Goal: Information Seeking & Learning: Learn about a topic

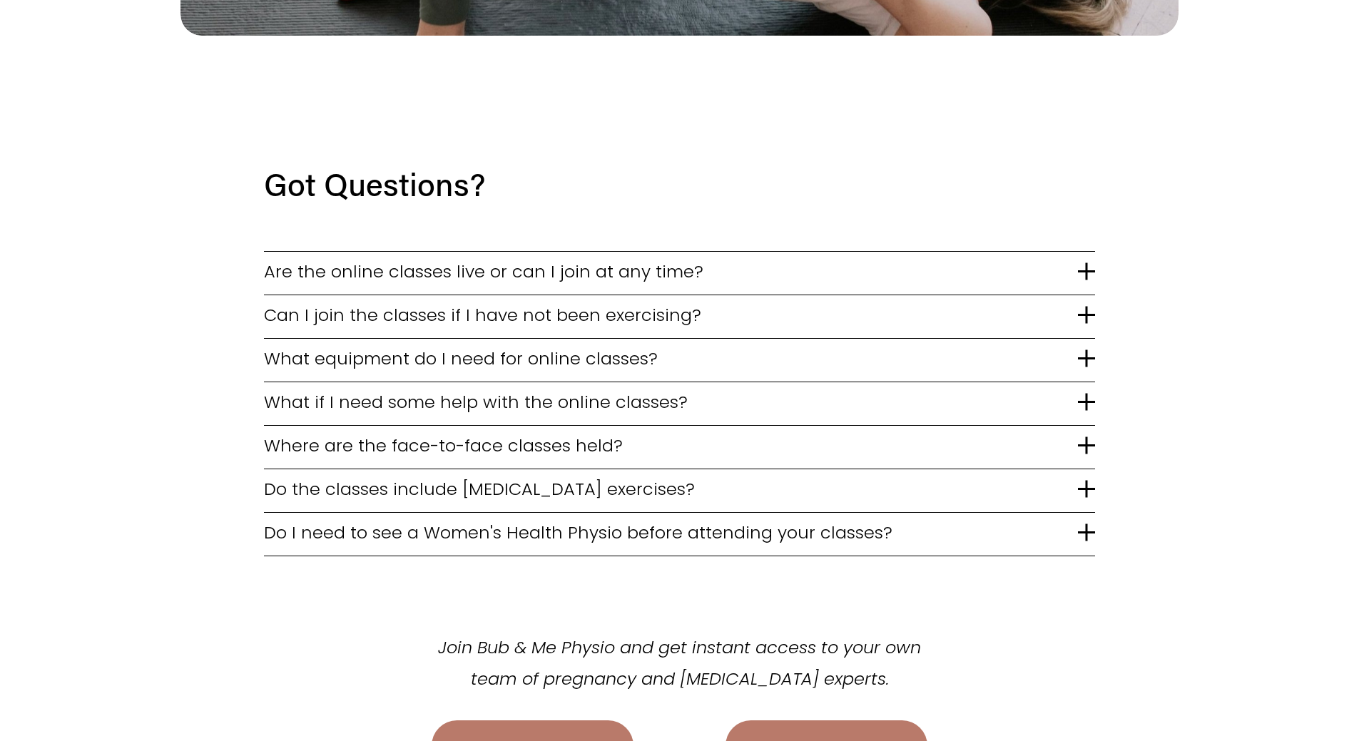
scroll to position [3354, 0]
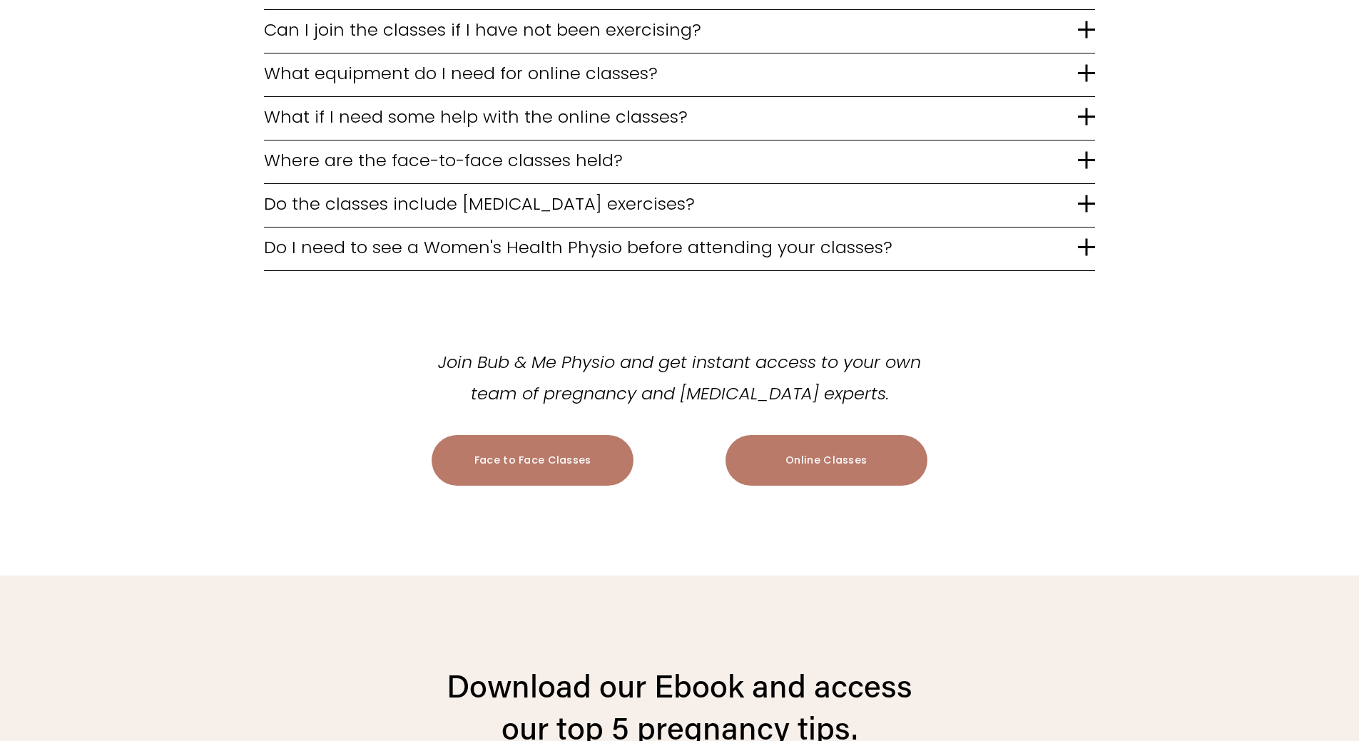
click at [686, 155] on span "Where are the face-to-face classes held?" at bounding box center [671, 160] width 814 height 25
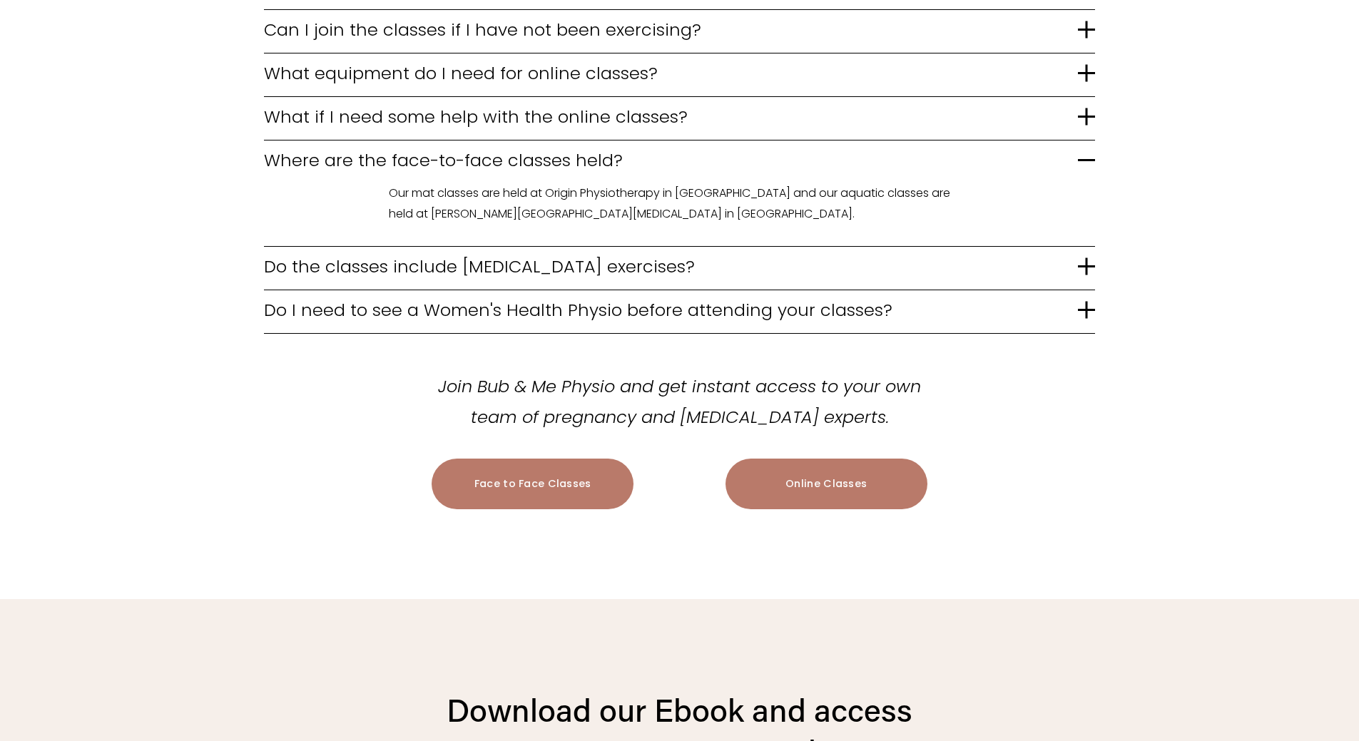
click at [682, 158] on span "Where are the face-to-face classes held?" at bounding box center [671, 160] width 814 height 25
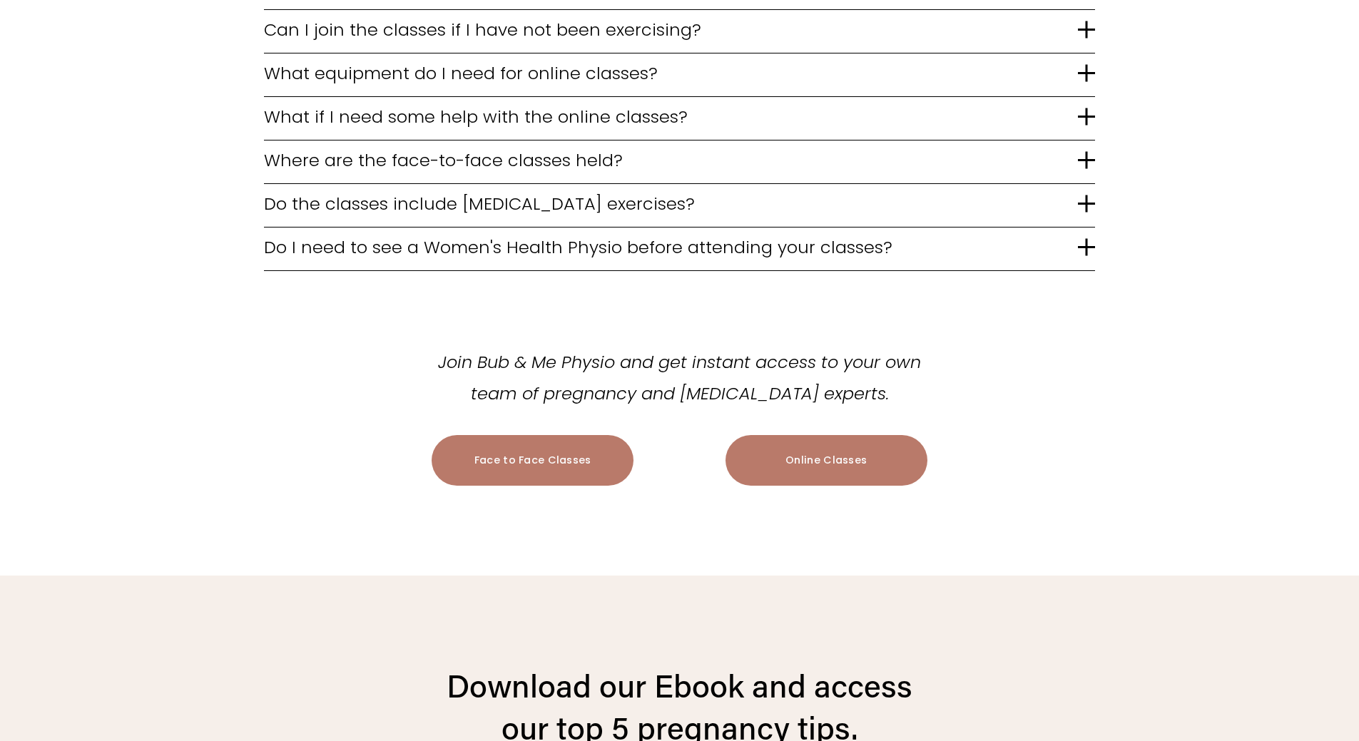
click at [685, 243] on span "Do I need to see a Women's Health Physio before attending your classes?" at bounding box center [671, 247] width 814 height 25
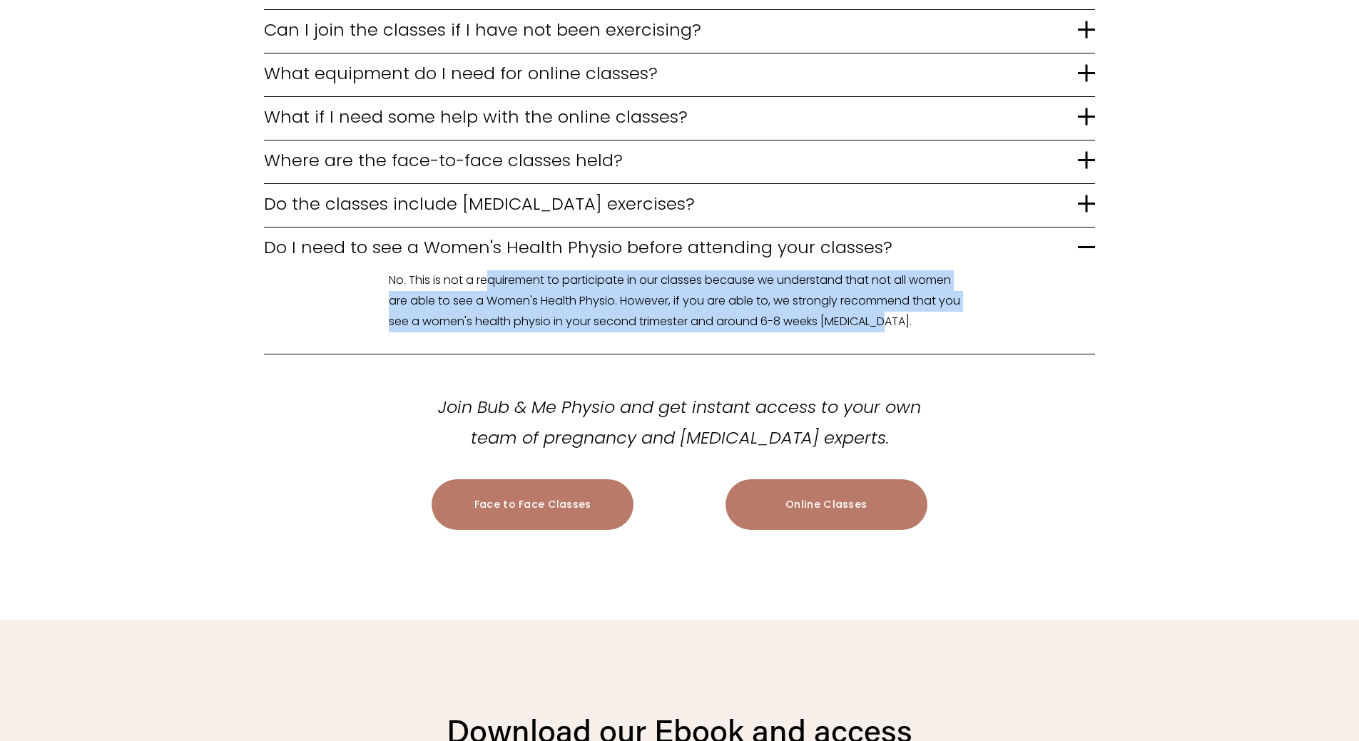
drag, startPoint x: 487, startPoint y: 280, endPoint x: 967, endPoint y: 308, distance: 481.1
click at [967, 308] on p "No. This is not a requirement to participate in our classes because we understa…" at bounding box center [680, 300] width 582 height 61
drag, startPoint x: 885, startPoint y: 305, endPoint x: 462, endPoint y: 274, distance: 423.6
click at [462, 274] on p "No. This is not a requirement to participate in our classes because we understa…" at bounding box center [680, 300] width 582 height 61
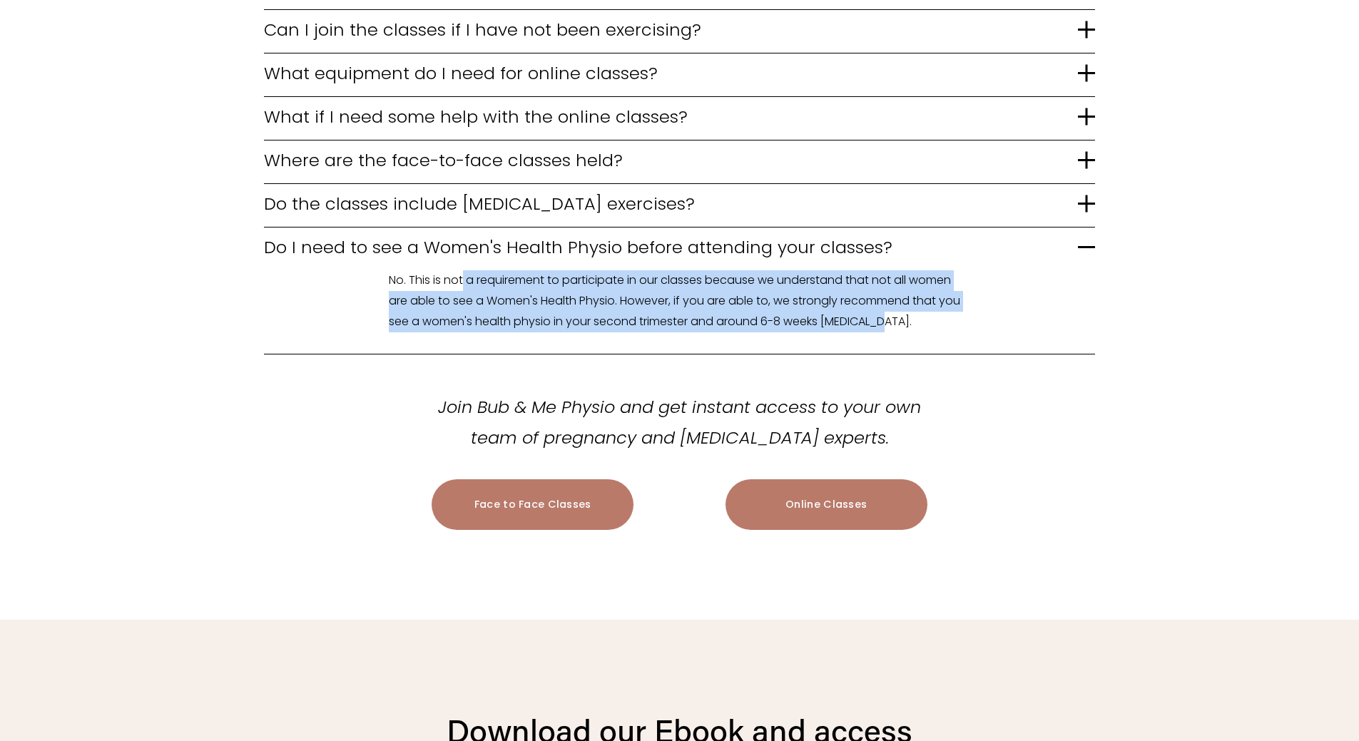
click at [462, 274] on p "No. This is not a requirement to participate in our classes because we understa…" at bounding box center [680, 300] width 582 height 61
drag, startPoint x: 453, startPoint y: 275, endPoint x: 916, endPoint y: 323, distance: 465.7
click at [916, 323] on p "No. This is not a requirement to participate in our classes because we understa…" at bounding box center [680, 300] width 582 height 61
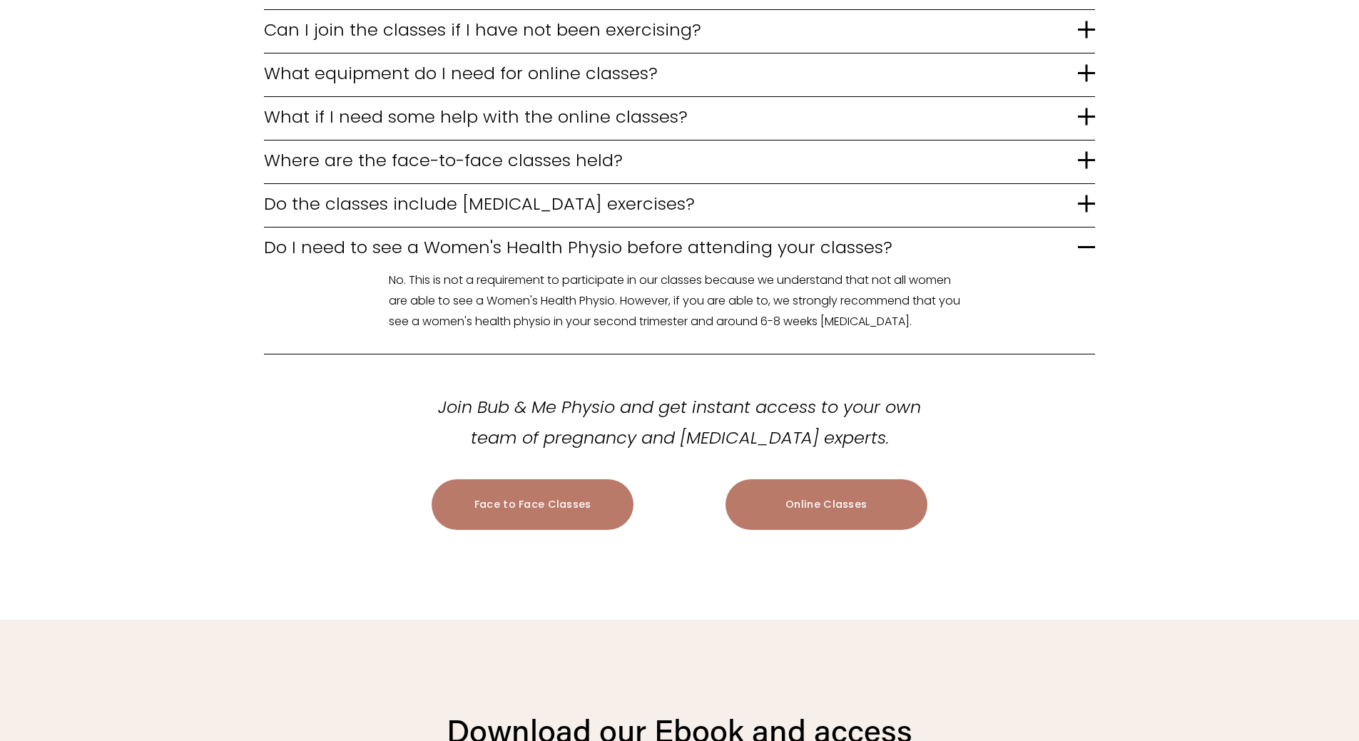
click at [321, 247] on span "Do I need to see a Women's Health Physio before attending your classes?" at bounding box center [671, 247] width 814 height 25
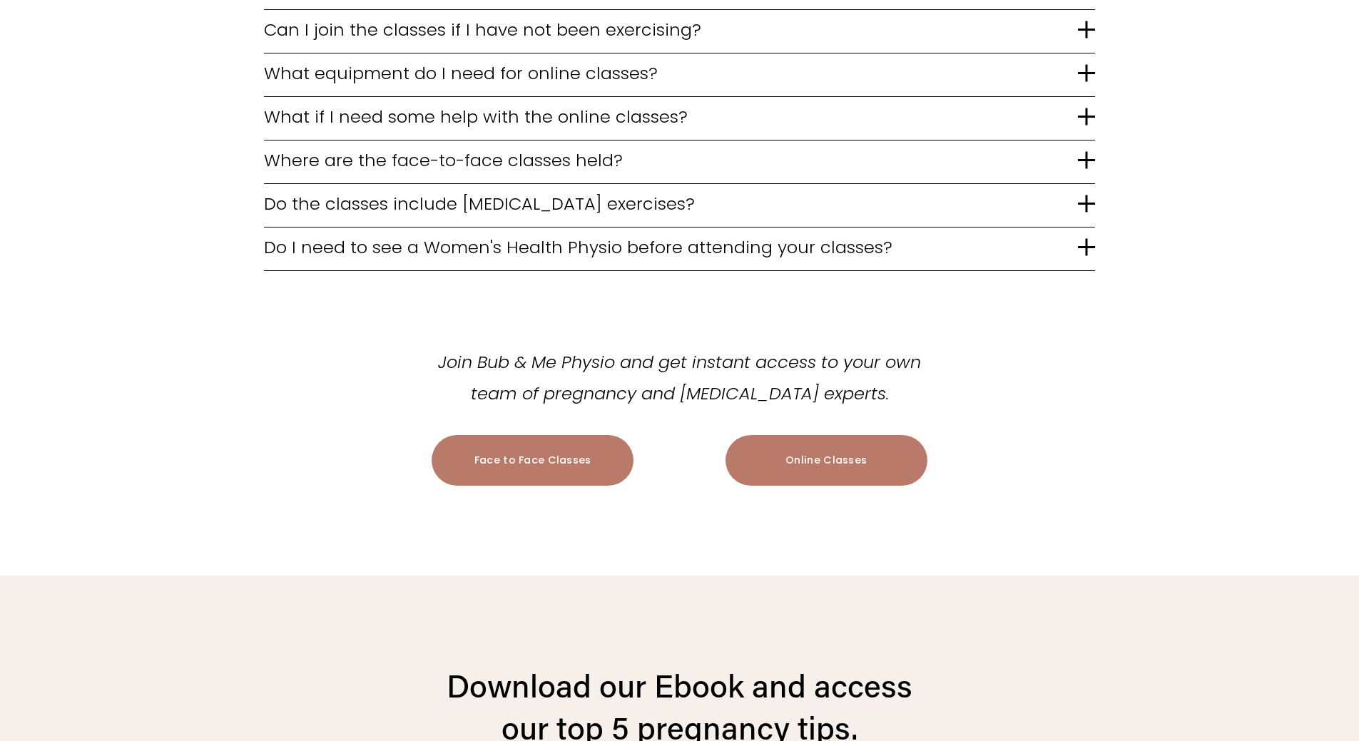
click at [364, 214] on button "Do the classes include pelvic floor exercises?" at bounding box center [679, 205] width 831 height 43
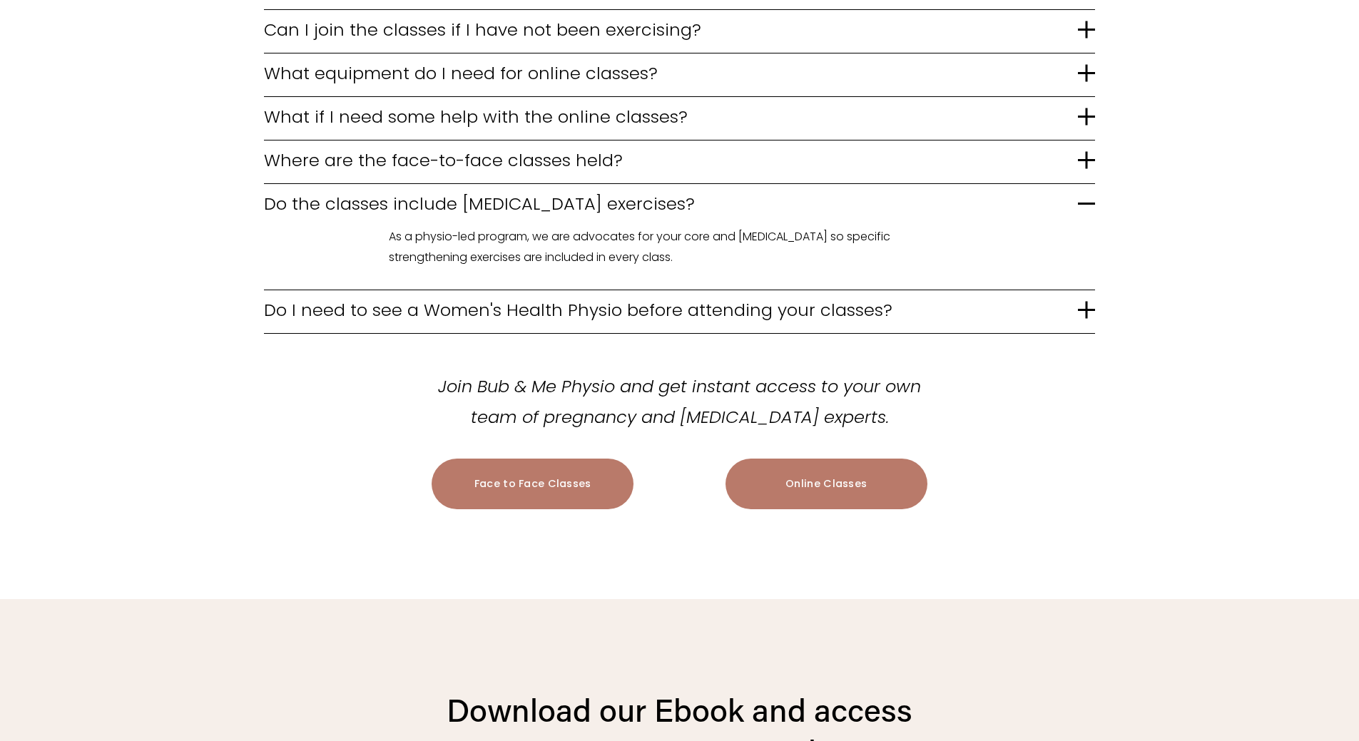
click at [351, 202] on span "Do the classes include pelvic floor exercises?" at bounding box center [671, 203] width 814 height 25
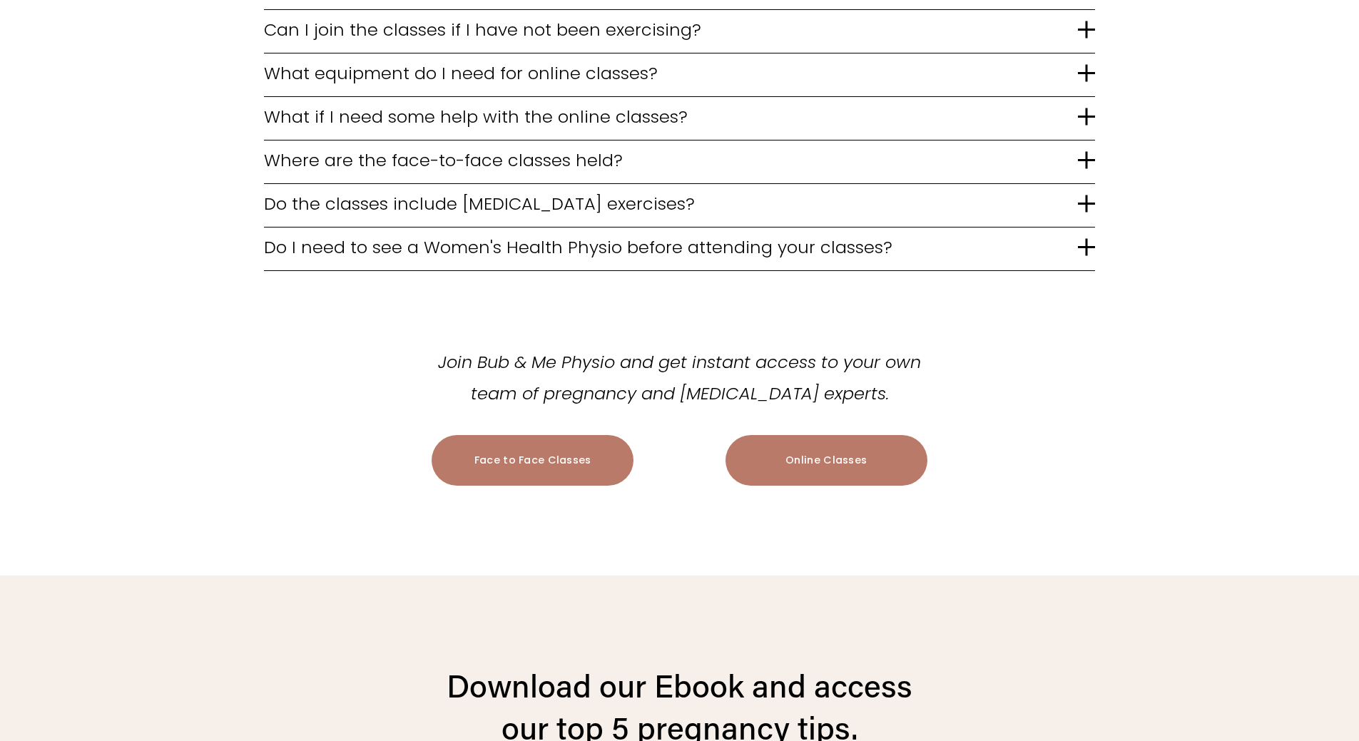
click at [275, 162] on span "Where are the face-to-face classes held?" at bounding box center [671, 160] width 814 height 25
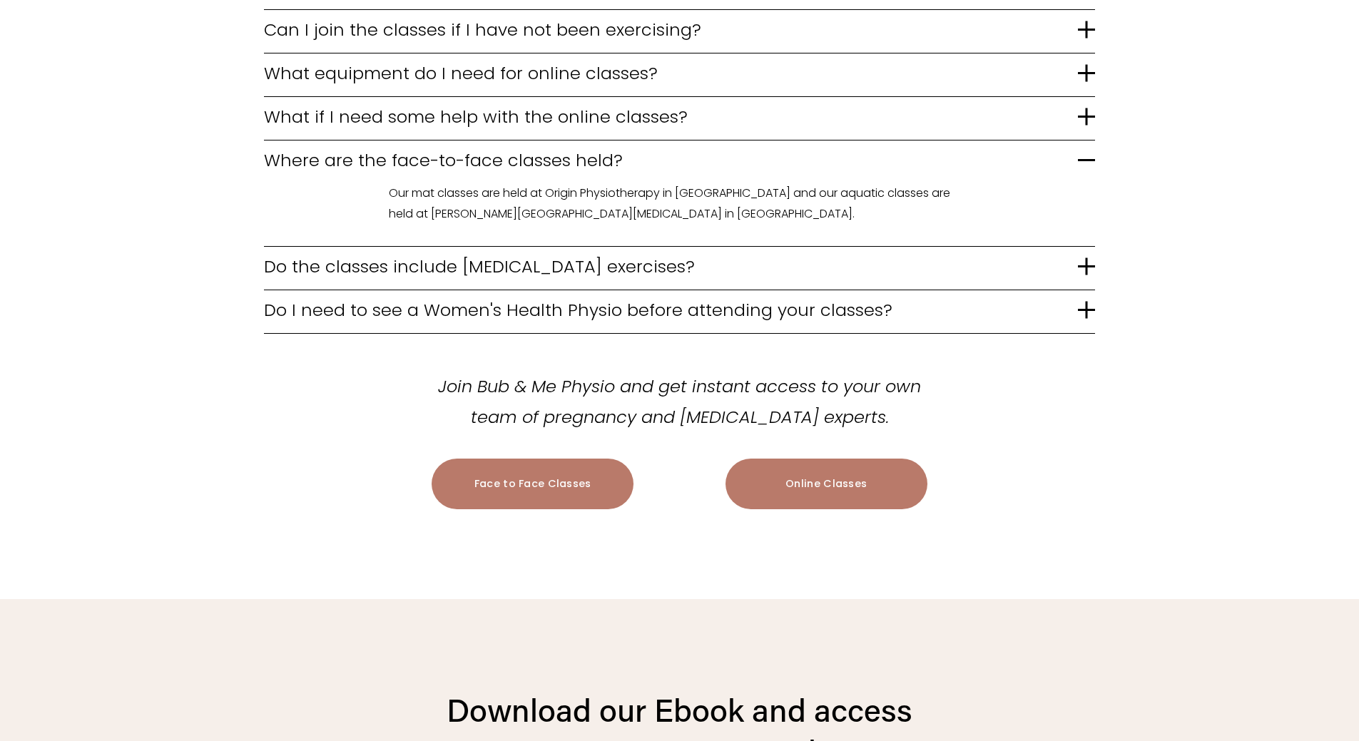
click at [275, 162] on span "Where are the face-to-face classes held?" at bounding box center [671, 160] width 814 height 25
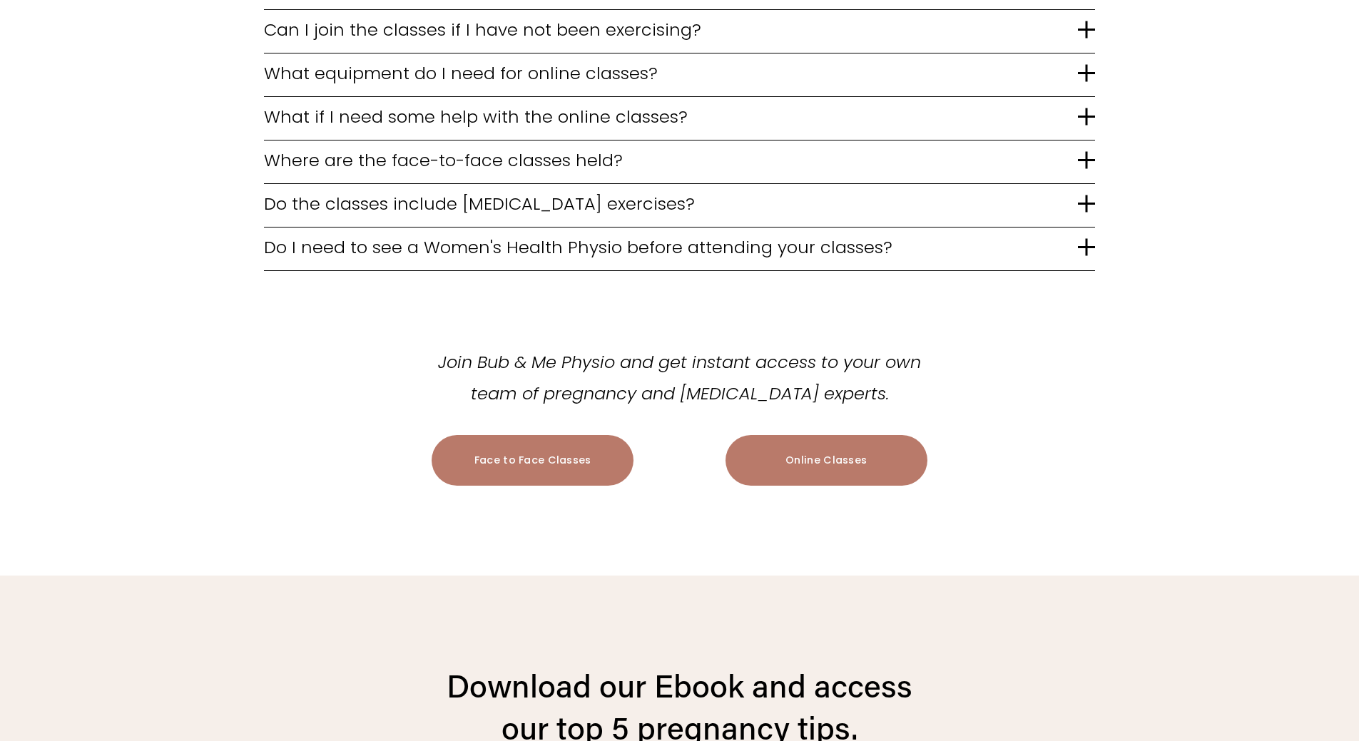
click at [300, 111] on span "What if I need some help with the online classes?" at bounding box center [671, 116] width 814 height 25
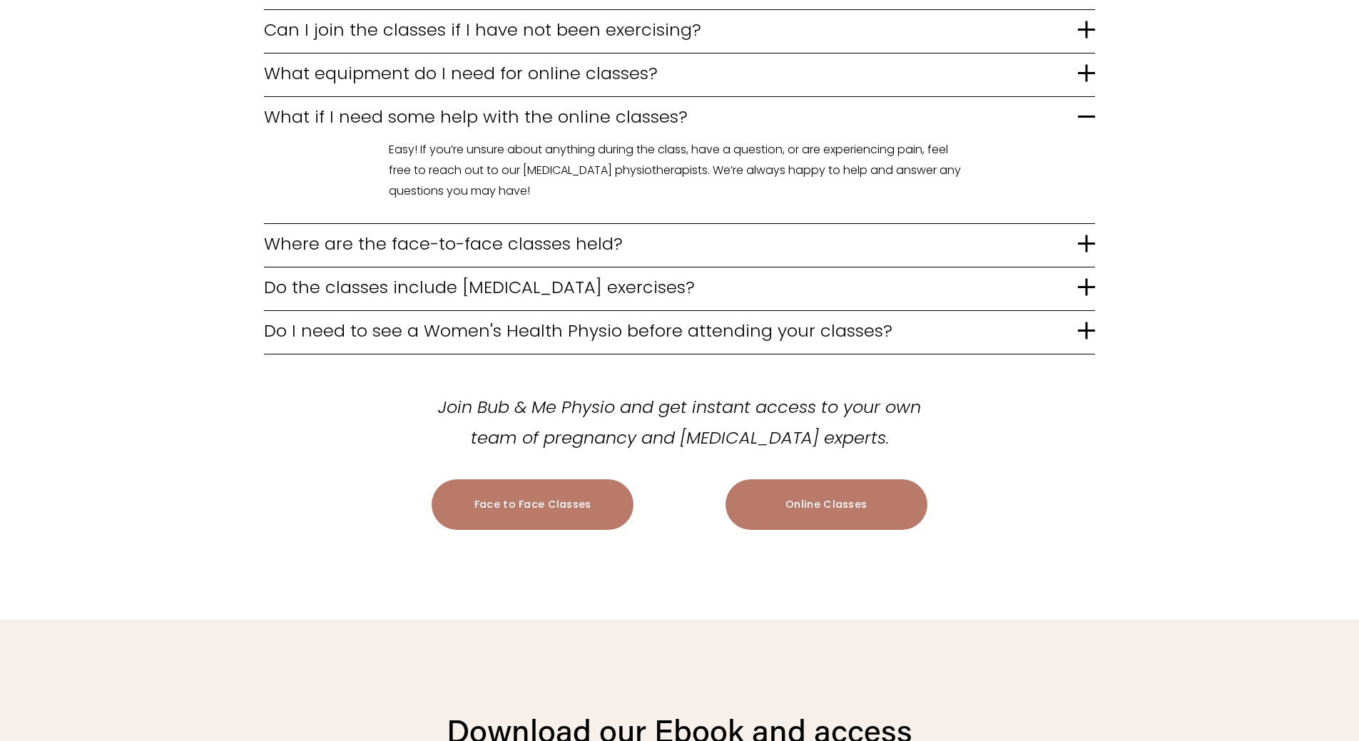
click at [299, 108] on span "What if I need some help with the online classes?" at bounding box center [671, 116] width 814 height 25
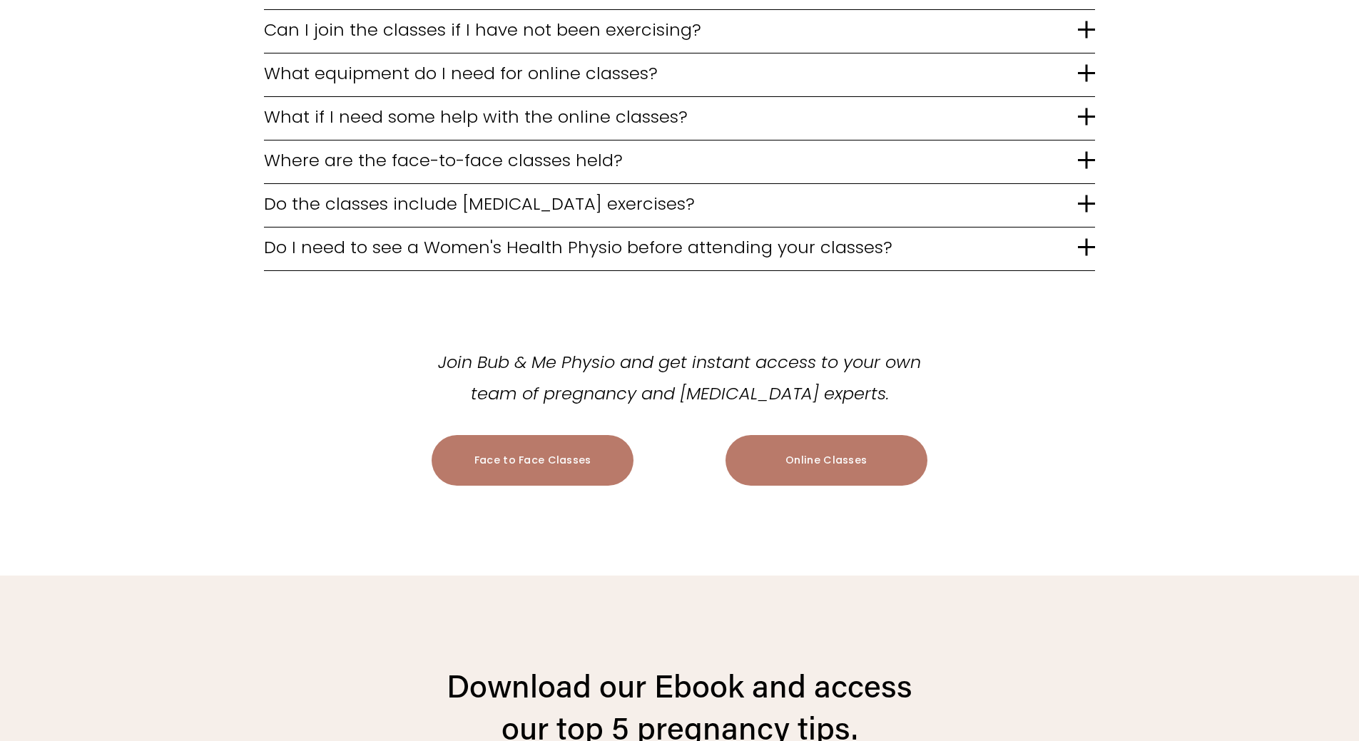
click at [418, 204] on span "Do the classes include pelvic floor exercises?" at bounding box center [671, 203] width 814 height 25
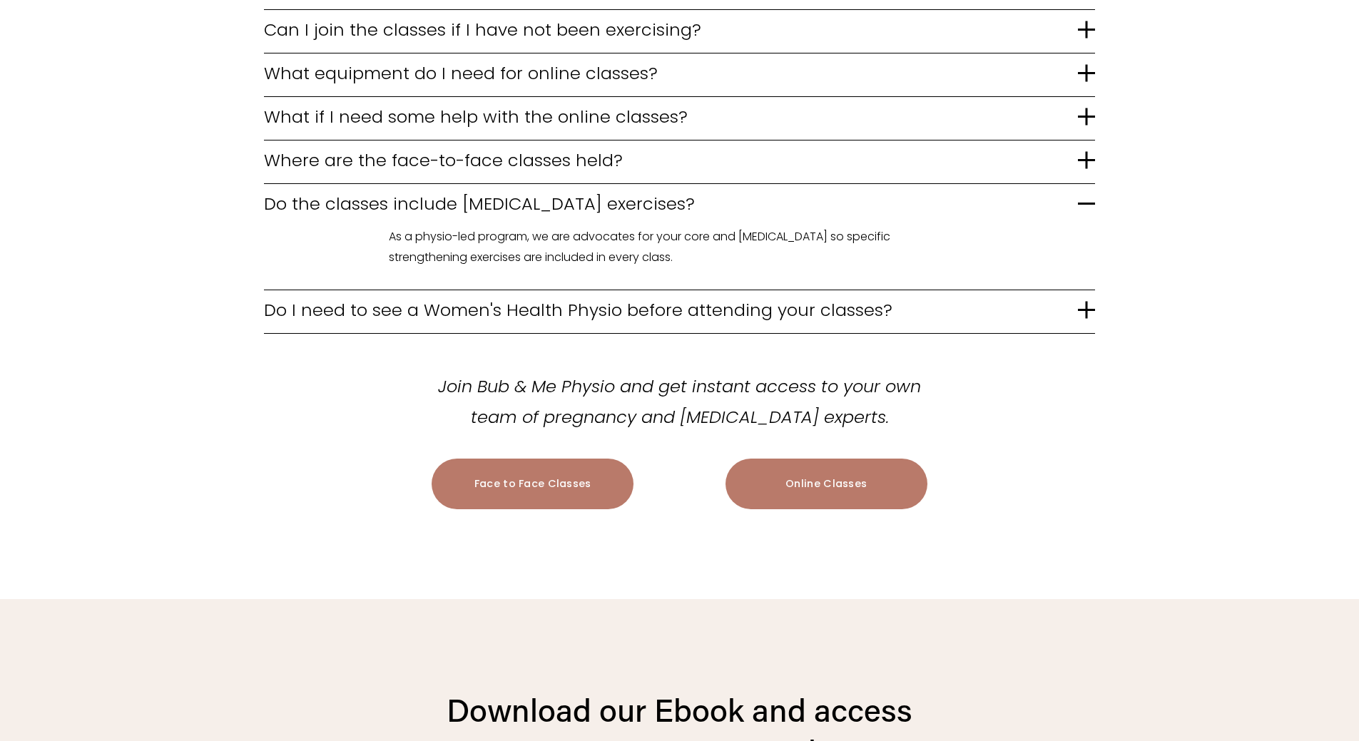
click at [425, 166] on span "Where are the face-to-face classes held?" at bounding box center [671, 160] width 814 height 25
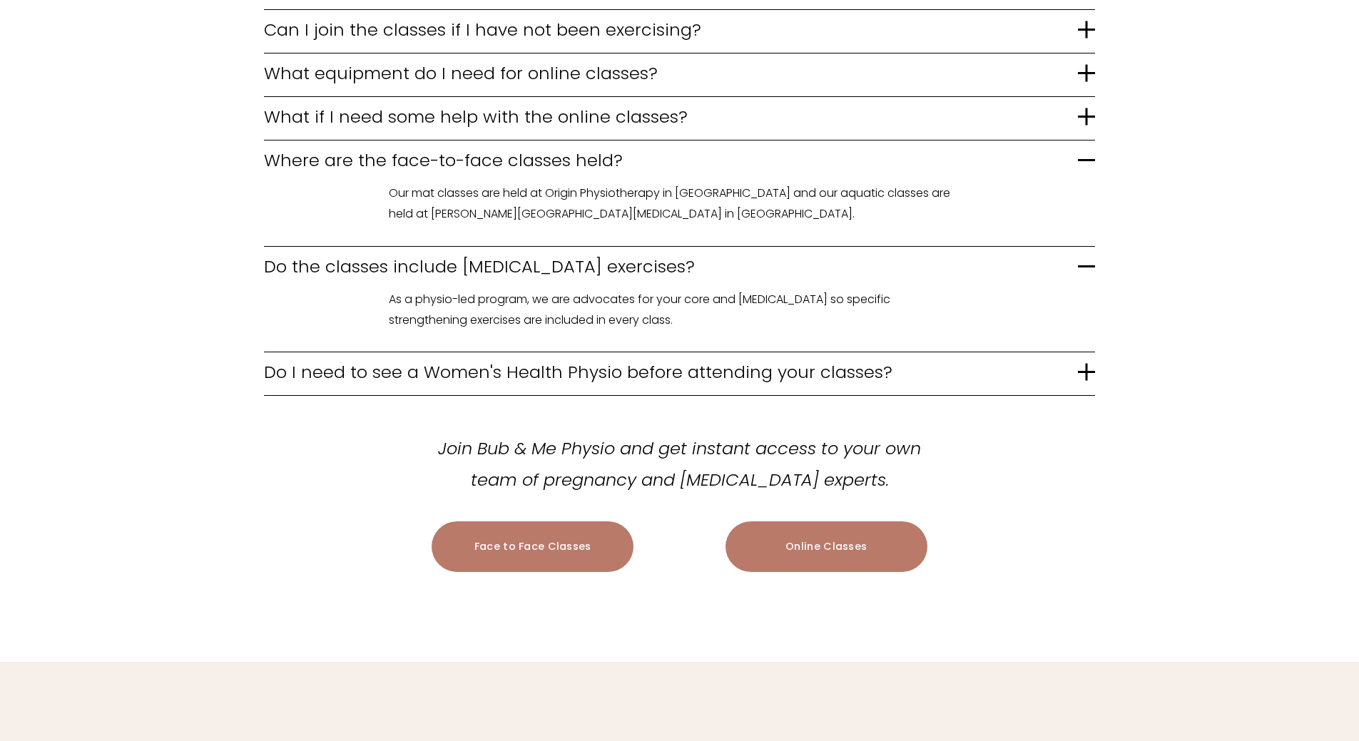
click at [358, 121] on span "What if I need some help with the online classes?" at bounding box center [671, 116] width 814 height 25
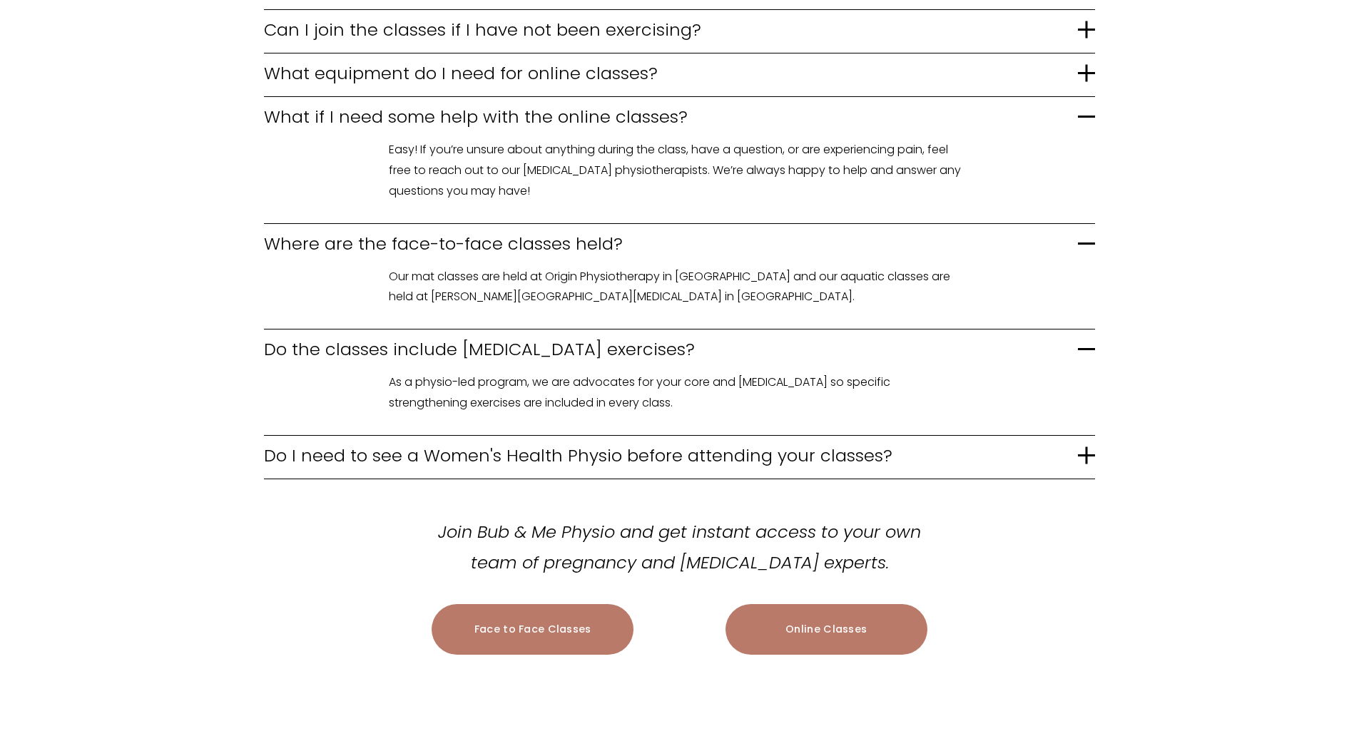
click at [400, 66] on span "What equipment do I need for online classes?" at bounding box center [671, 73] width 814 height 25
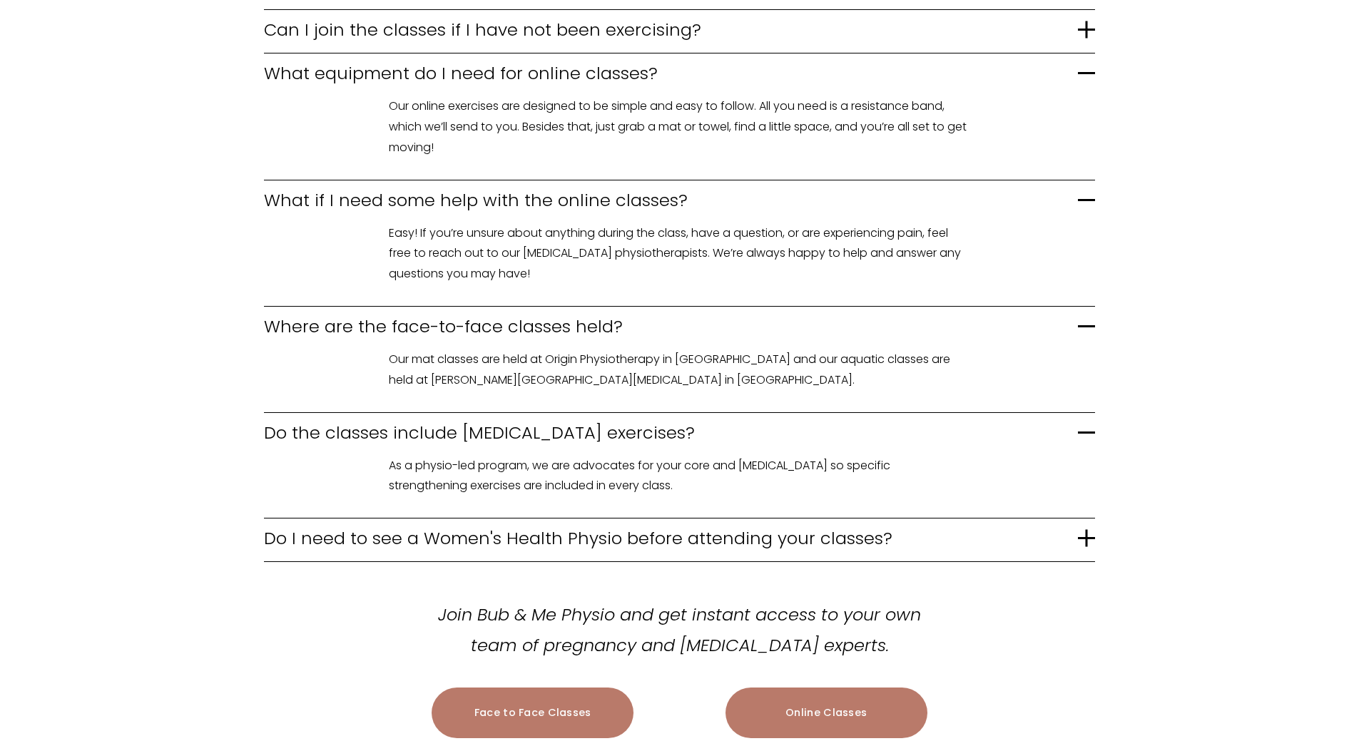
click at [611, 26] on span "Can I join the classes if I have not been exercising?" at bounding box center [671, 29] width 814 height 25
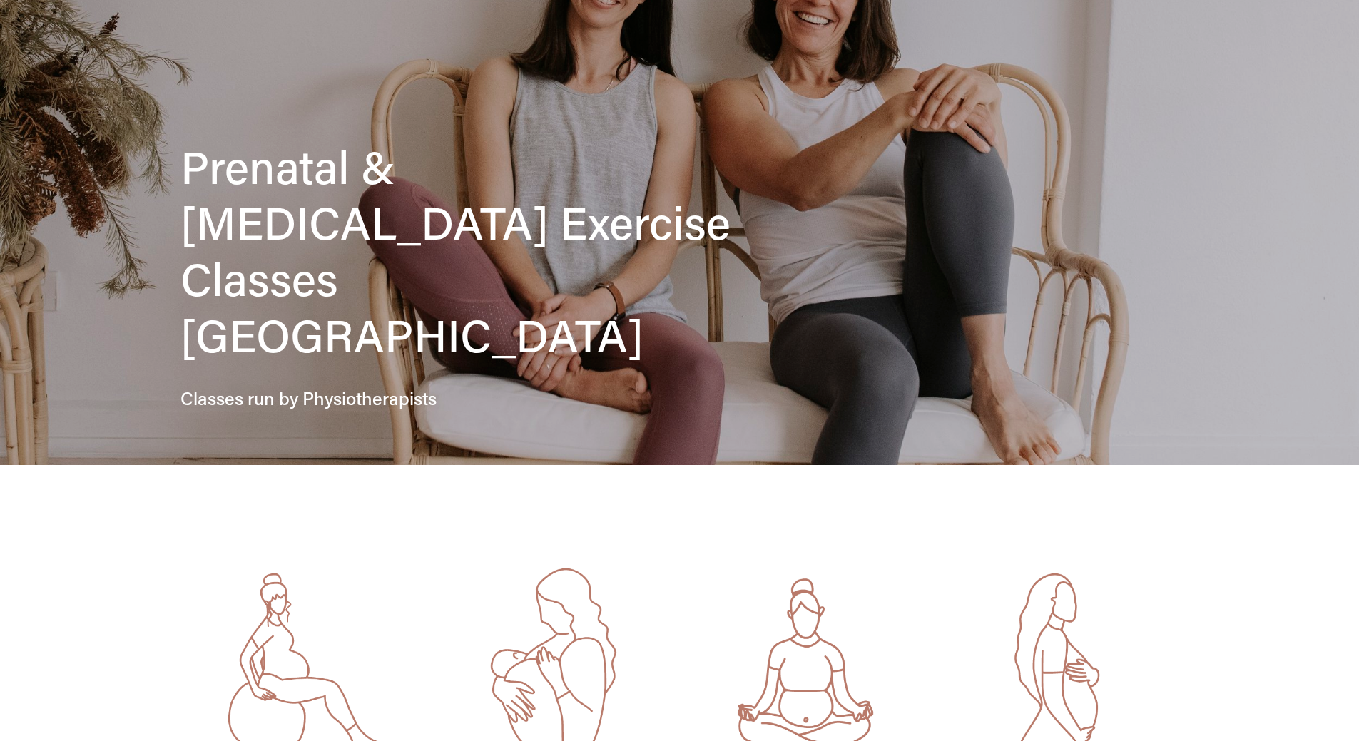
scroll to position [0, 0]
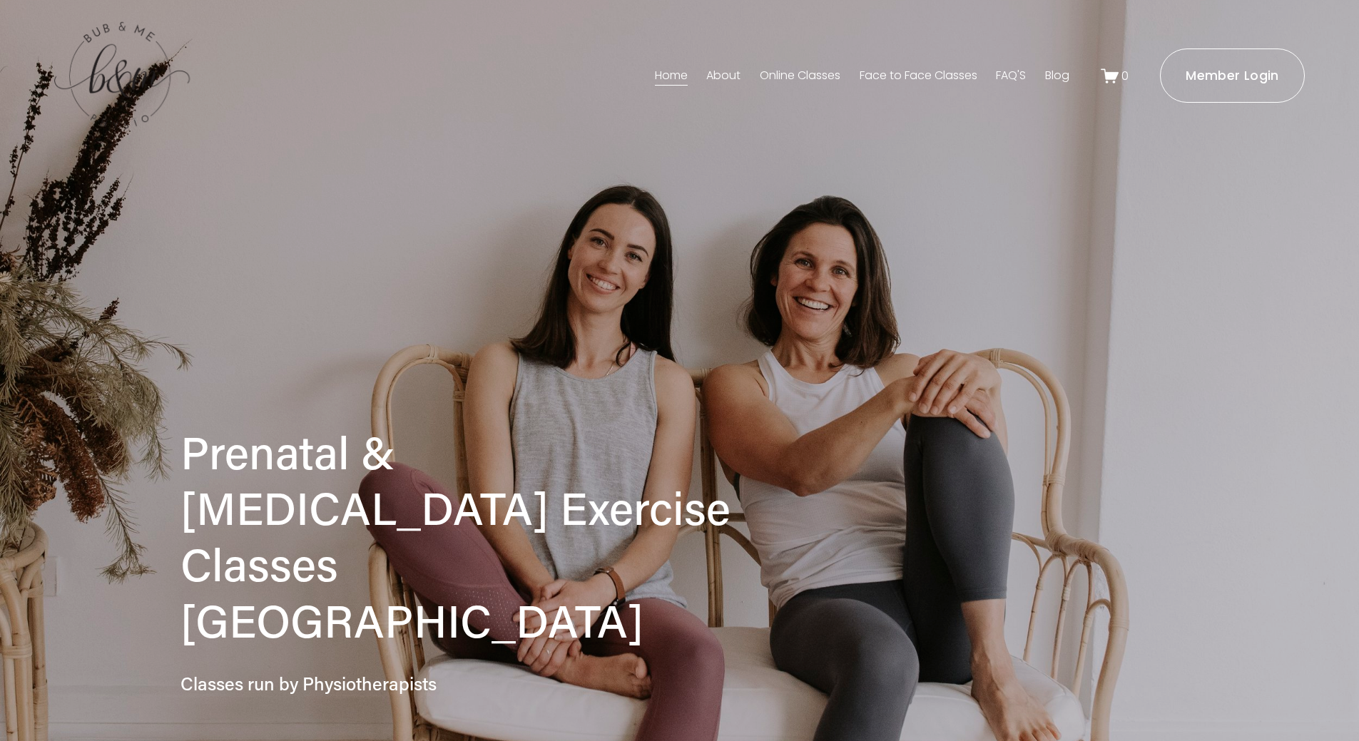
click at [1009, 73] on link "FAQ'S" at bounding box center [1011, 75] width 30 height 23
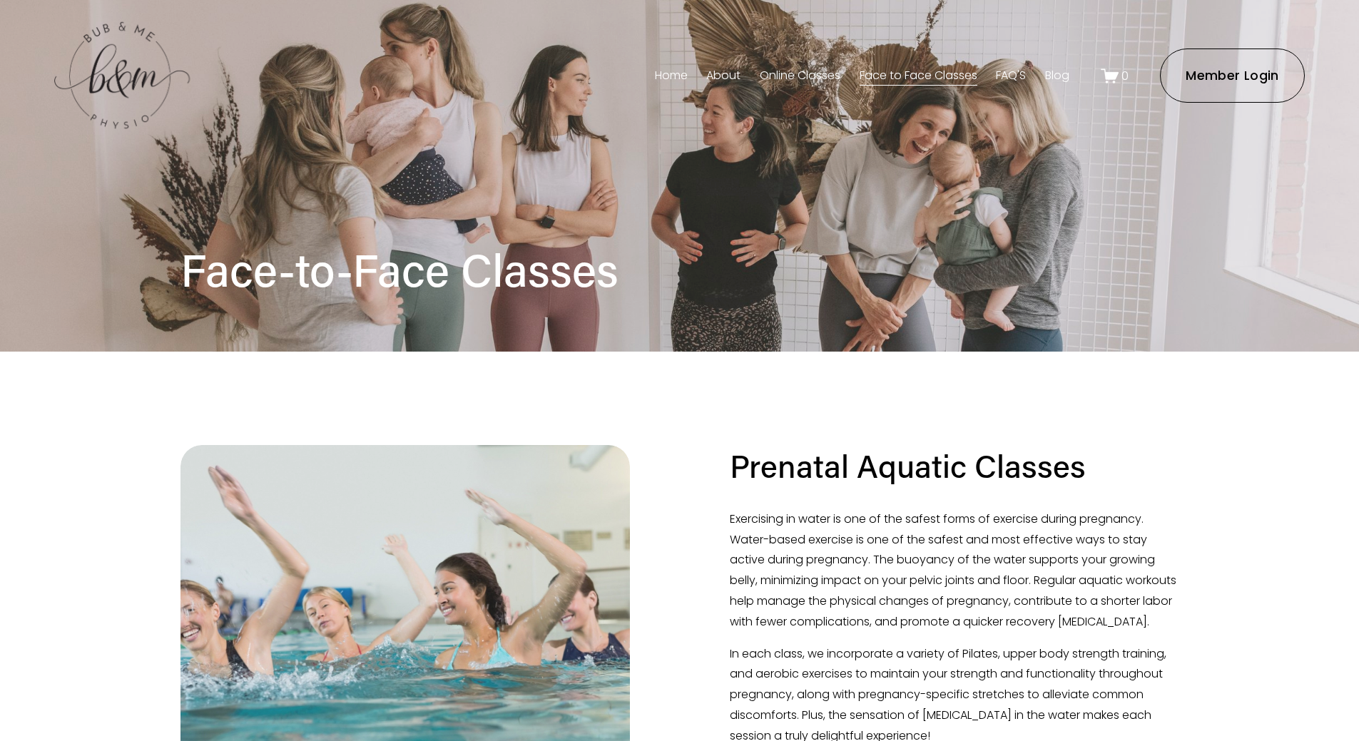
scroll to position [357, 0]
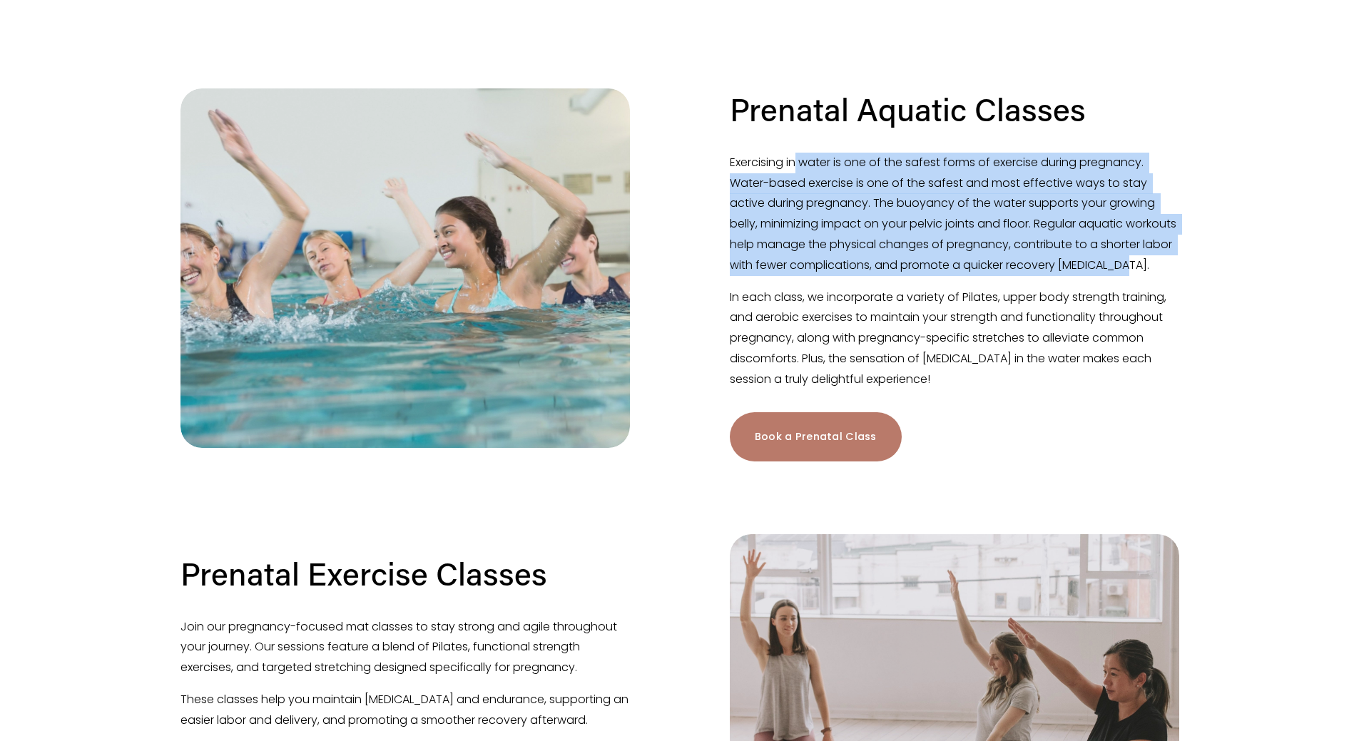
drag, startPoint x: 797, startPoint y: 171, endPoint x: 919, endPoint y: 292, distance: 172.1
click at [919, 276] on p "Exercising in water is one of the safest forms of exercise during pregnancy. Wa…" at bounding box center [955, 214] width 450 height 123
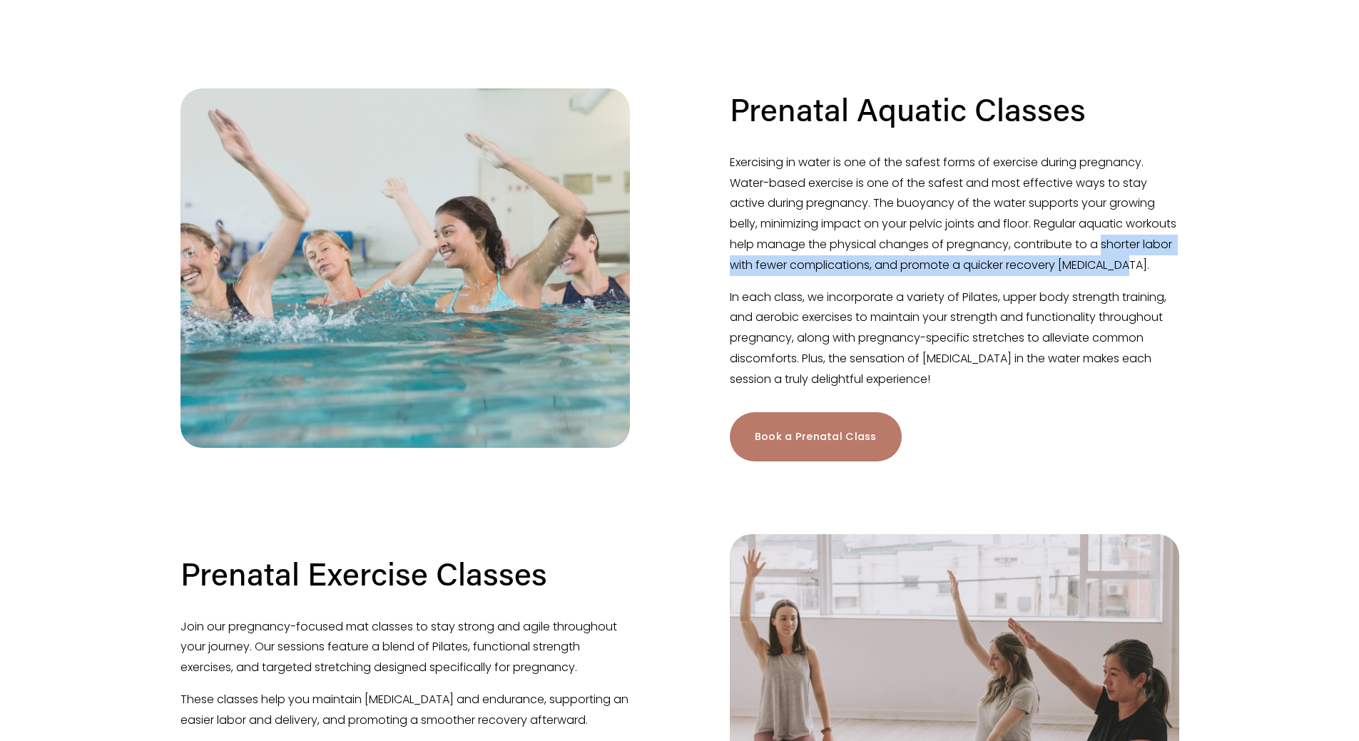
drag, startPoint x: 861, startPoint y: 285, endPoint x: 722, endPoint y: 265, distance: 140.5
click at [722, 265] on figure "Prenatal Aquatic Classes Exercising in water is one of the safest forms of exer…" at bounding box center [680, 274] width 999 height 373
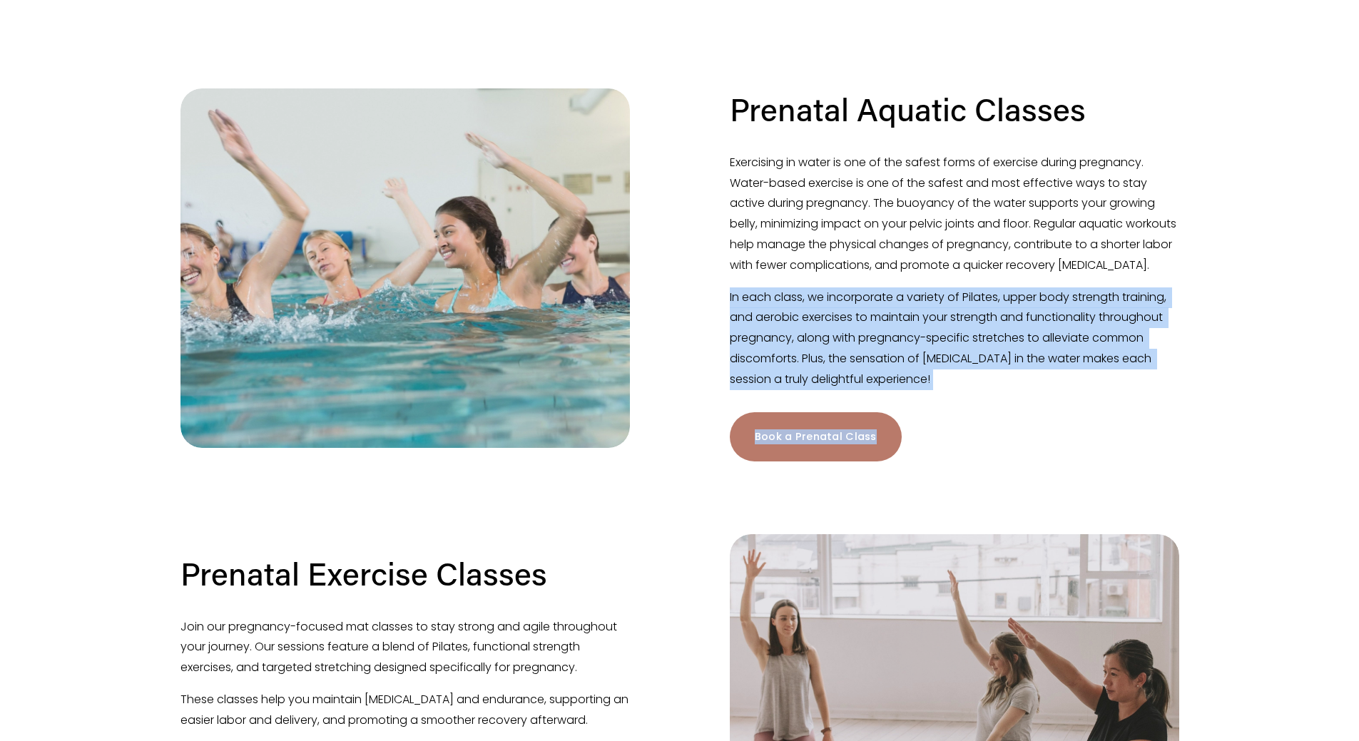
drag, startPoint x: 955, startPoint y: 405, endPoint x: 720, endPoint y: 318, distance: 250.4
click at [720, 318] on figure "Prenatal Aquatic Classes Exercising in water is one of the safest forms of exer…" at bounding box center [680, 274] width 999 height 373
click at [892, 340] on p "In each class, we incorporate a variety of Pilates, upper body strength trainin…" at bounding box center [955, 339] width 450 height 103
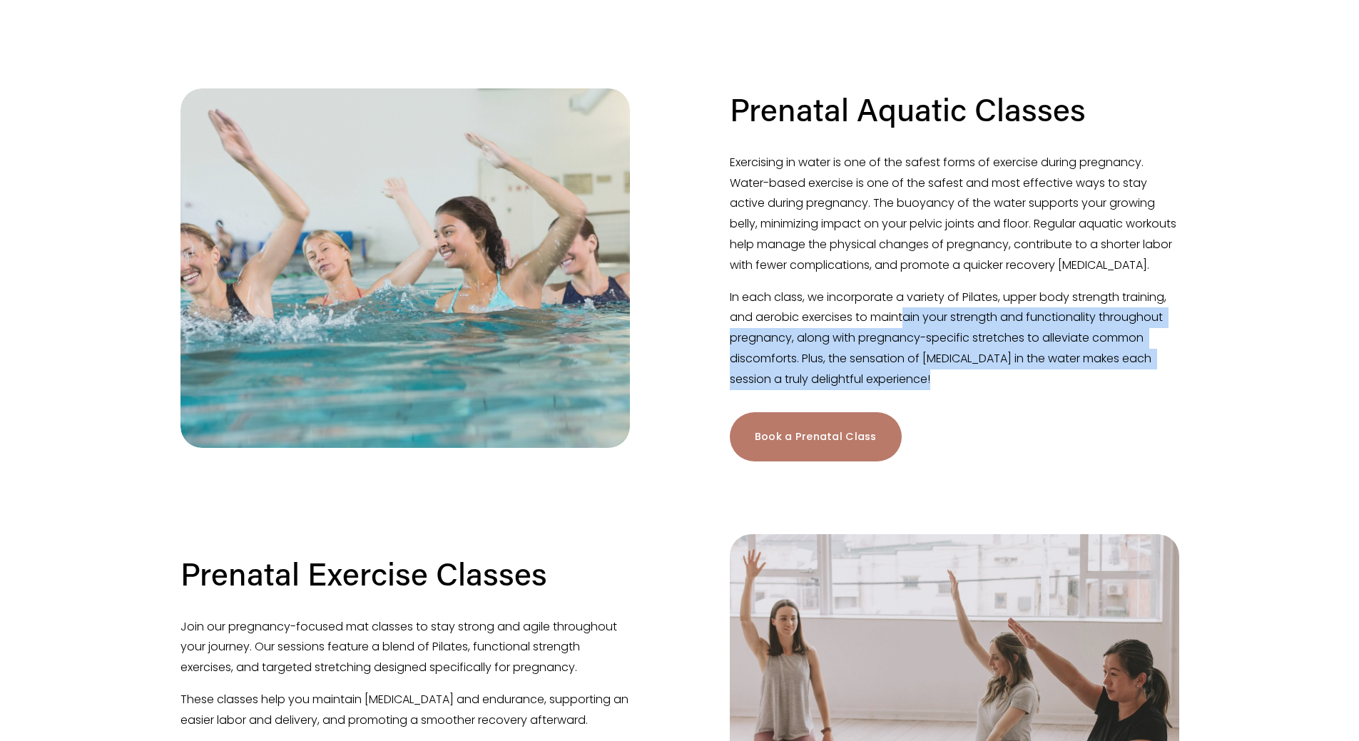
drag, startPoint x: 958, startPoint y: 392, endPoint x: 902, endPoint y: 333, distance: 81.8
click at [902, 333] on p "In each class, we incorporate a variety of Pilates, upper body strength trainin…" at bounding box center [955, 339] width 450 height 103
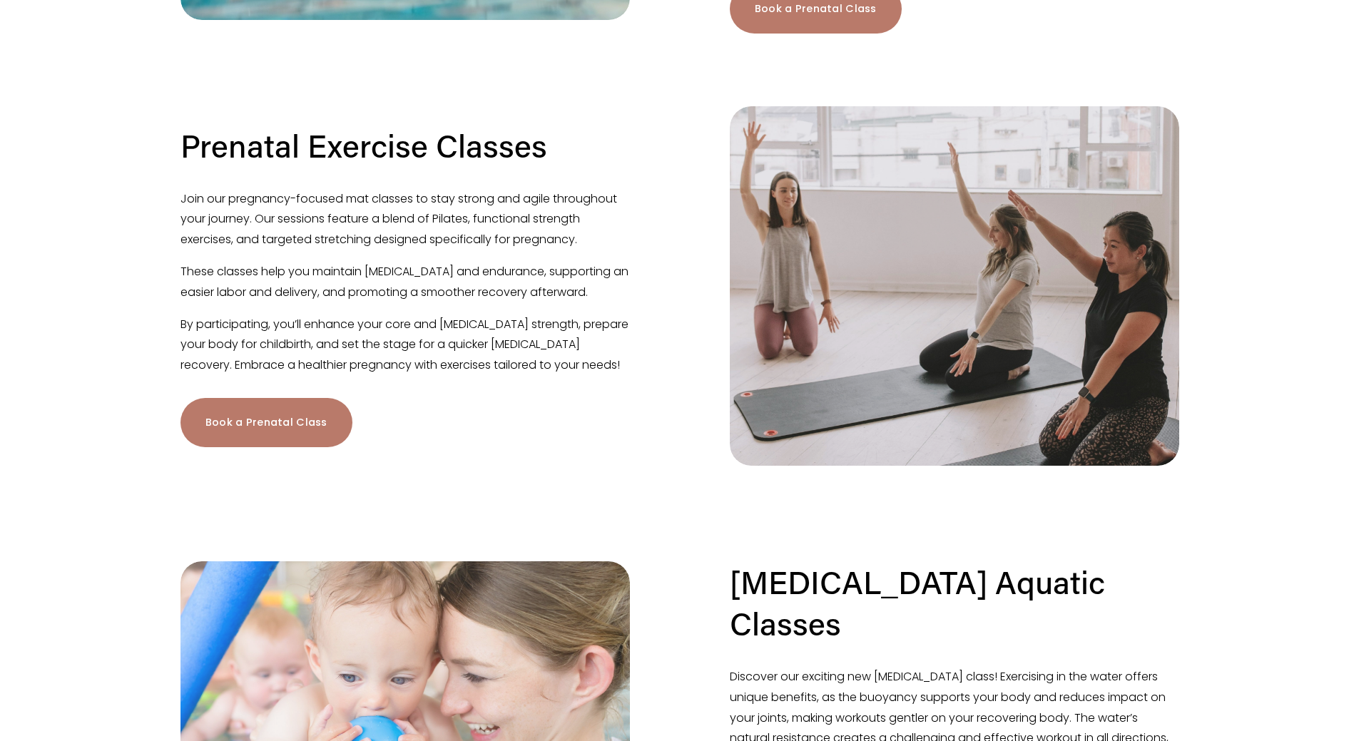
scroll to position [1142, 0]
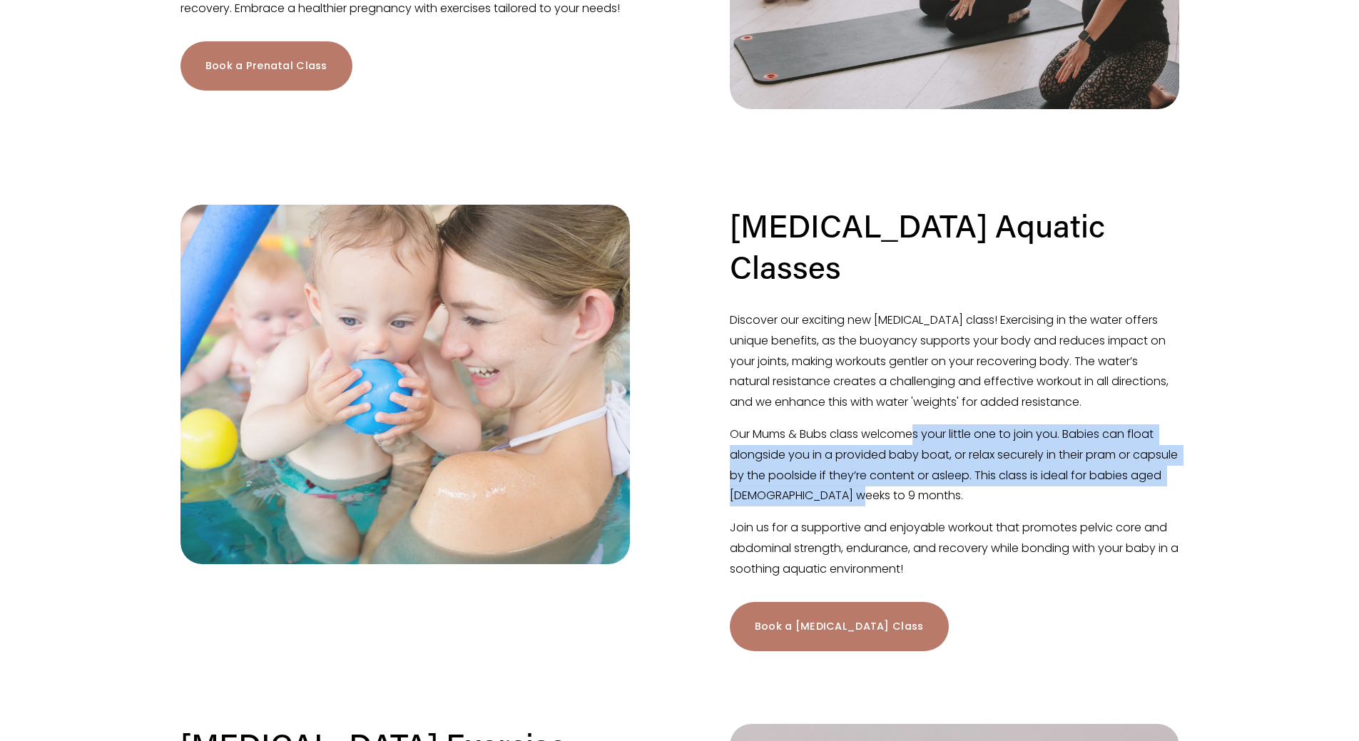
drag, startPoint x: 918, startPoint y: 410, endPoint x: 943, endPoint y: 477, distance: 72.2
click at [943, 477] on p "Our Mums & Bubs class welcomes your little one to join you. Babies can float al…" at bounding box center [955, 466] width 450 height 82
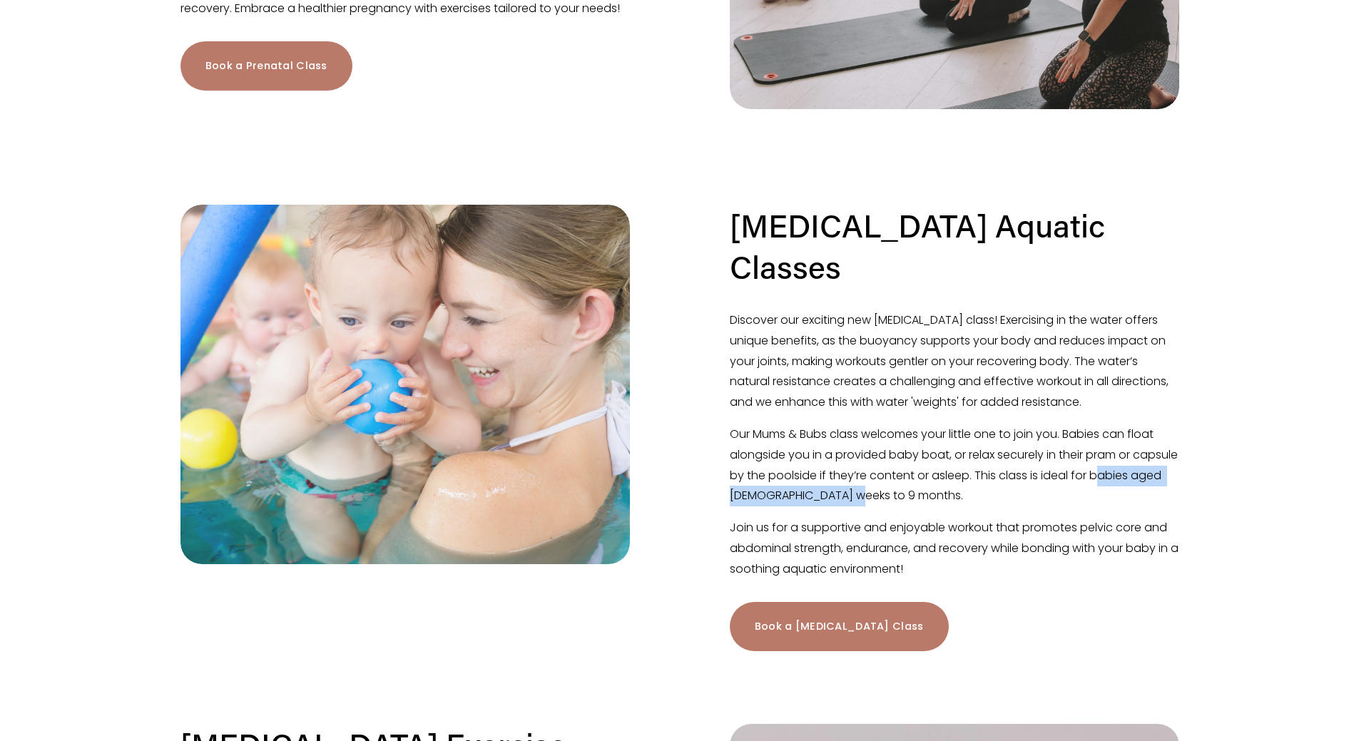
drag, startPoint x: 948, startPoint y: 477, endPoint x: 734, endPoint y: 472, distance: 214.2
click at [734, 472] on p "Our Mums & Bubs class welcomes your little one to join you. Babies can float al…" at bounding box center [955, 466] width 450 height 82
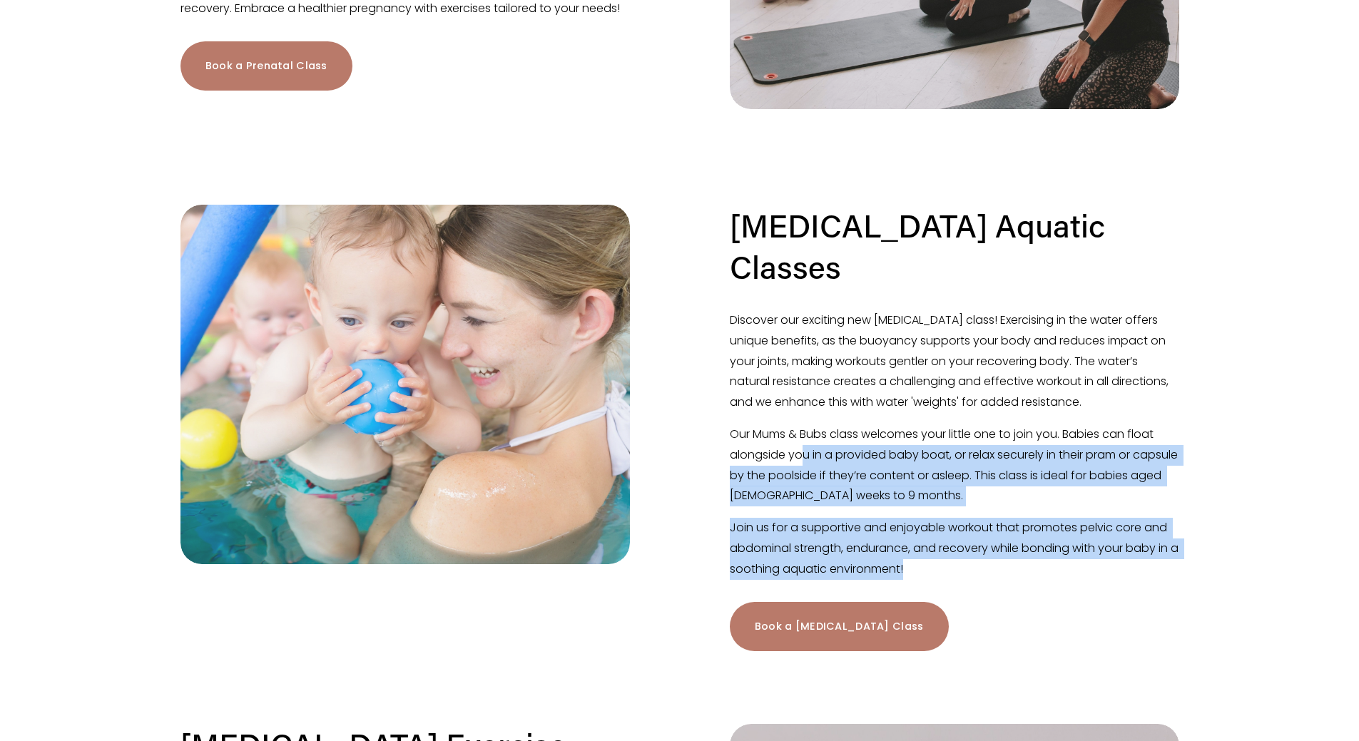
drag, startPoint x: 940, startPoint y: 554, endPoint x: 801, endPoint y: 430, distance: 186.4
click at [801, 430] on div "Discover our exciting new postnatal class! Exercising in the water offers uniqu…" at bounding box center [955, 445] width 450 height 270
click at [801, 430] on p "Our Mums & Bubs class welcomes your little one to join you. Babies can float al…" at bounding box center [955, 466] width 450 height 82
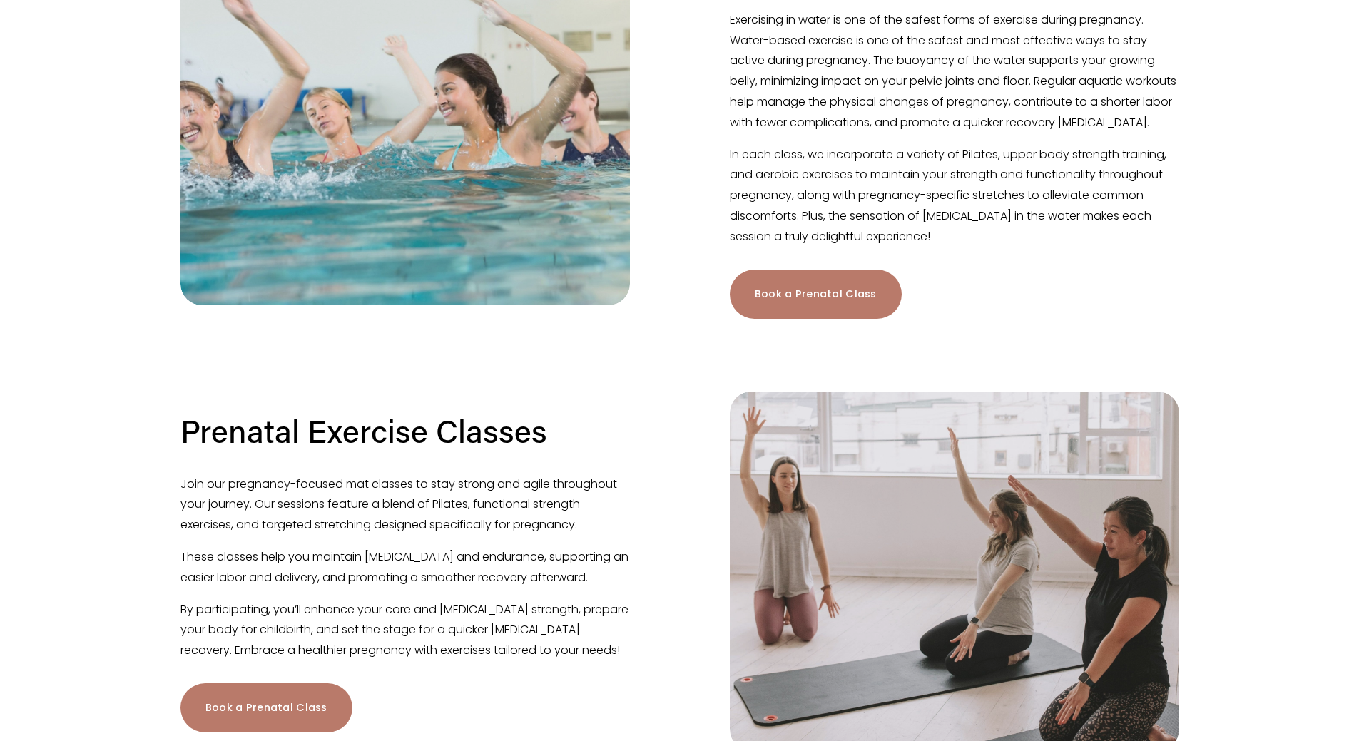
scroll to position [143, 0]
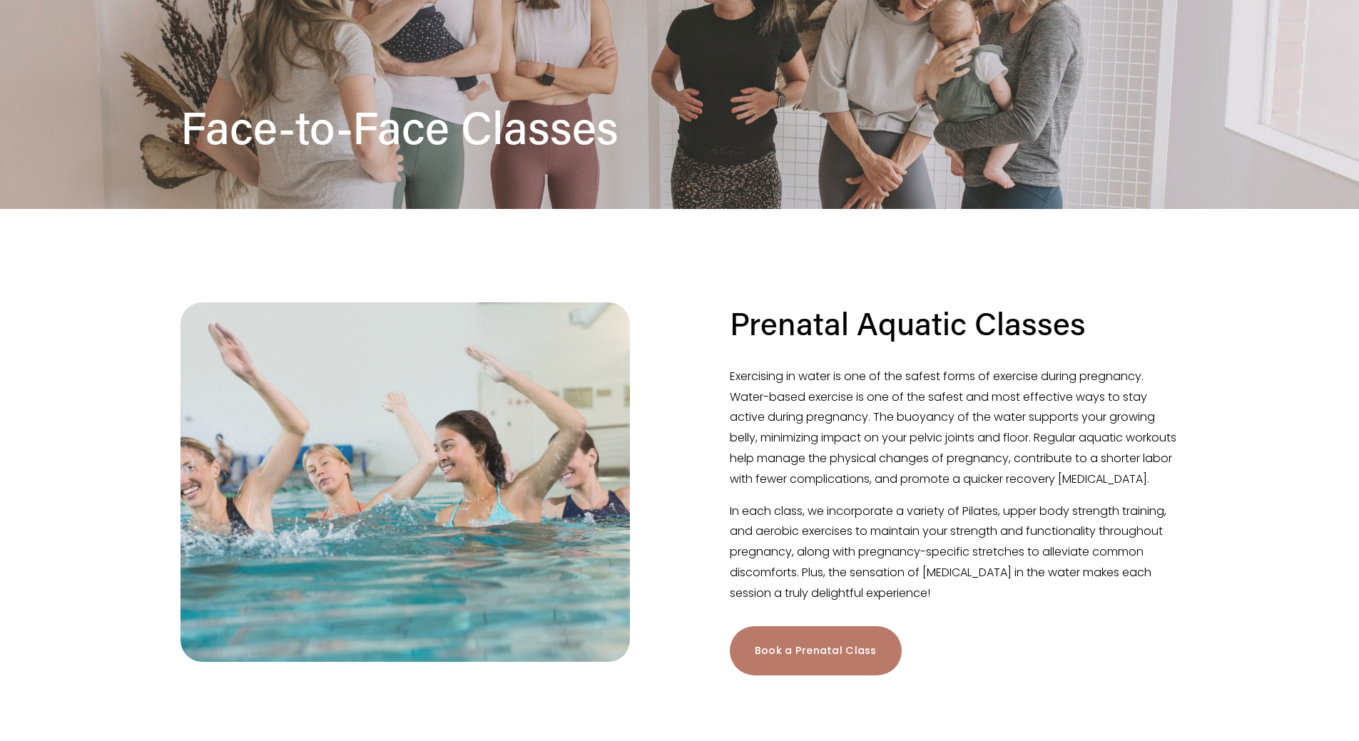
click at [802, 662] on link "Book a Prenatal Class" at bounding box center [816, 651] width 172 height 49
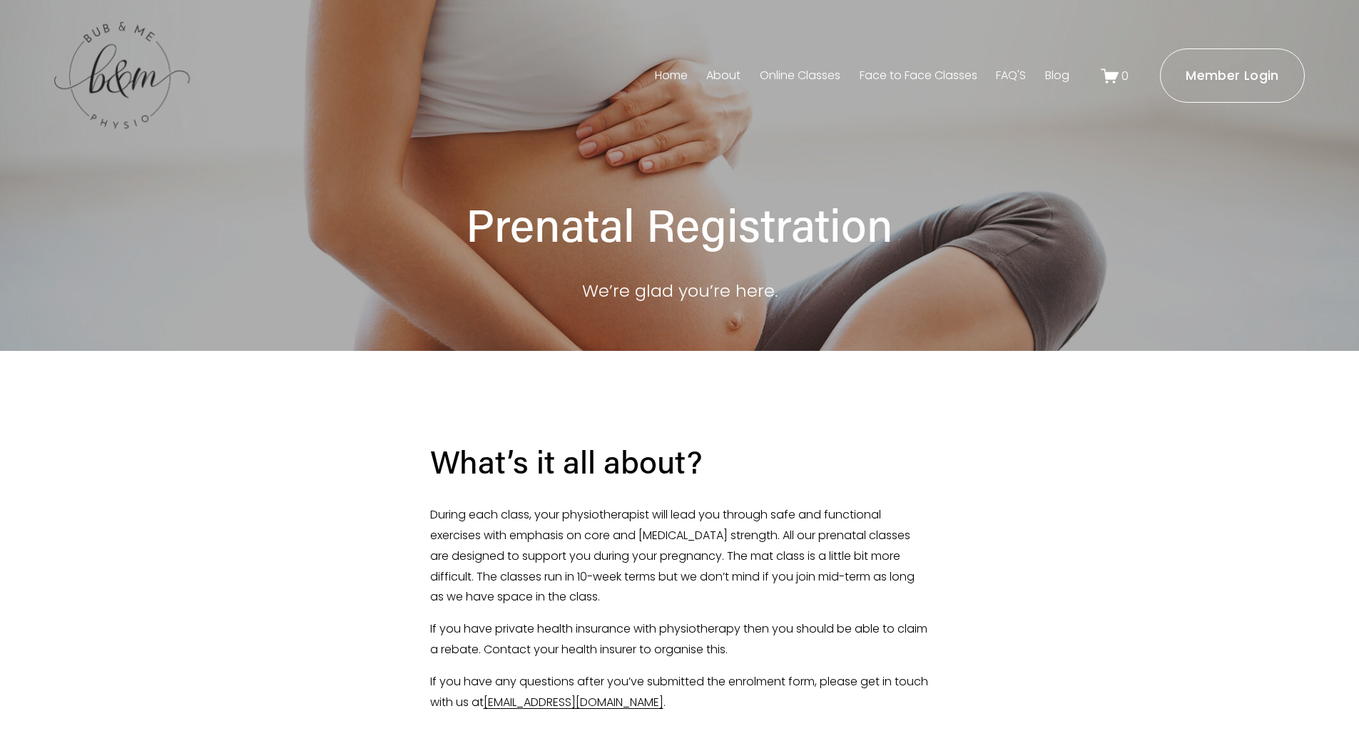
scroll to position [143, 0]
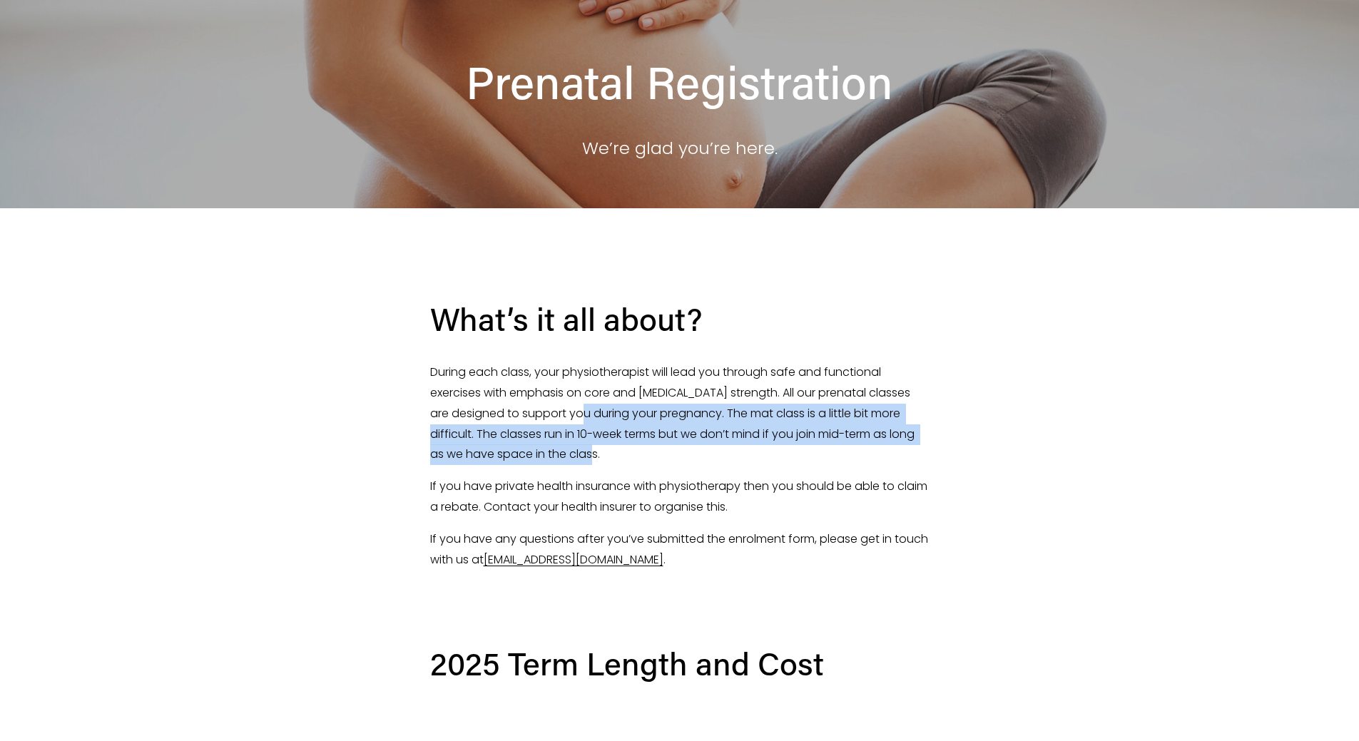
drag, startPoint x: 609, startPoint y: 441, endPoint x: 632, endPoint y: 456, distance: 27.3
click at [632, 456] on p "During each class, your physiotherapist will lead you through safe and function…" at bounding box center [680, 414] width 500 height 103
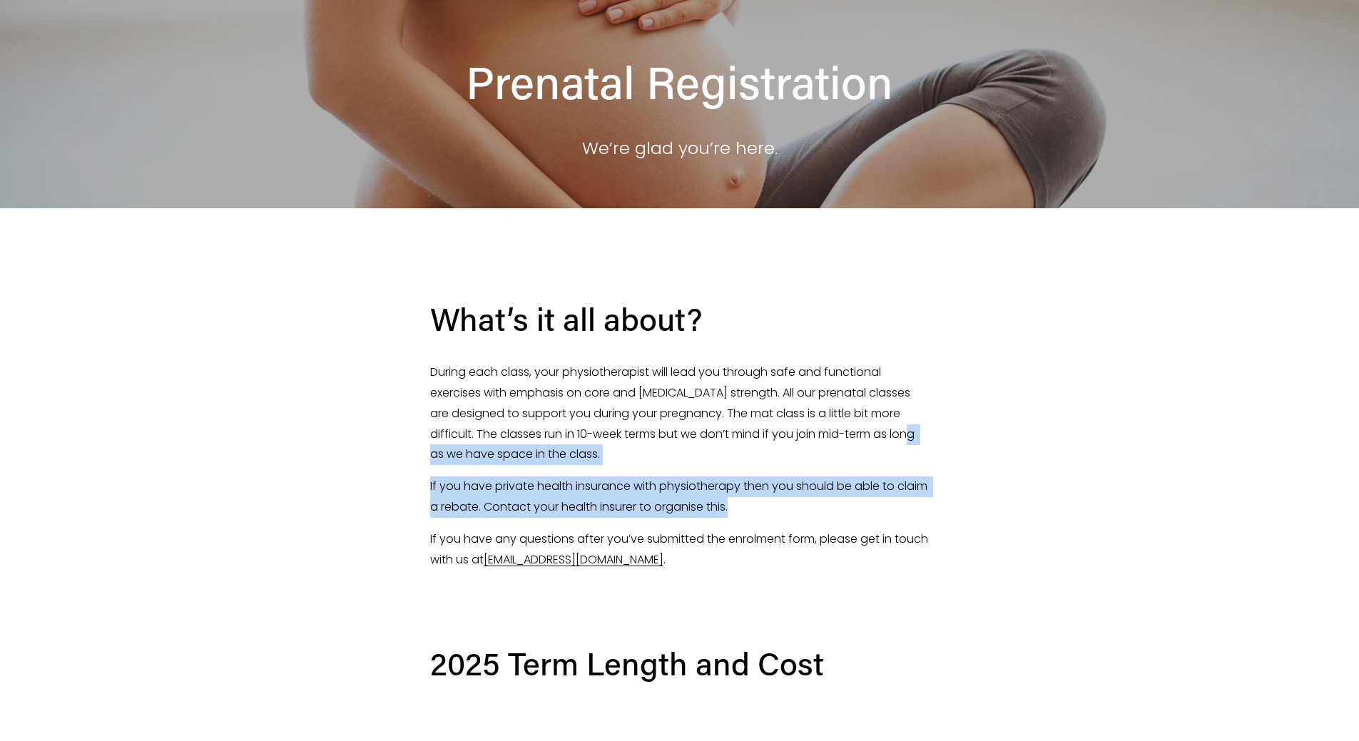
drag, startPoint x: 794, startPoint y: 512, endPoint x: 428, endPoint y: 455, distance: 369.9
click at [428, 455] on div "What’s it all about? During each class, your physiotherapist will lead you thro…" at bounding box center [680, 440] width 524 height 284
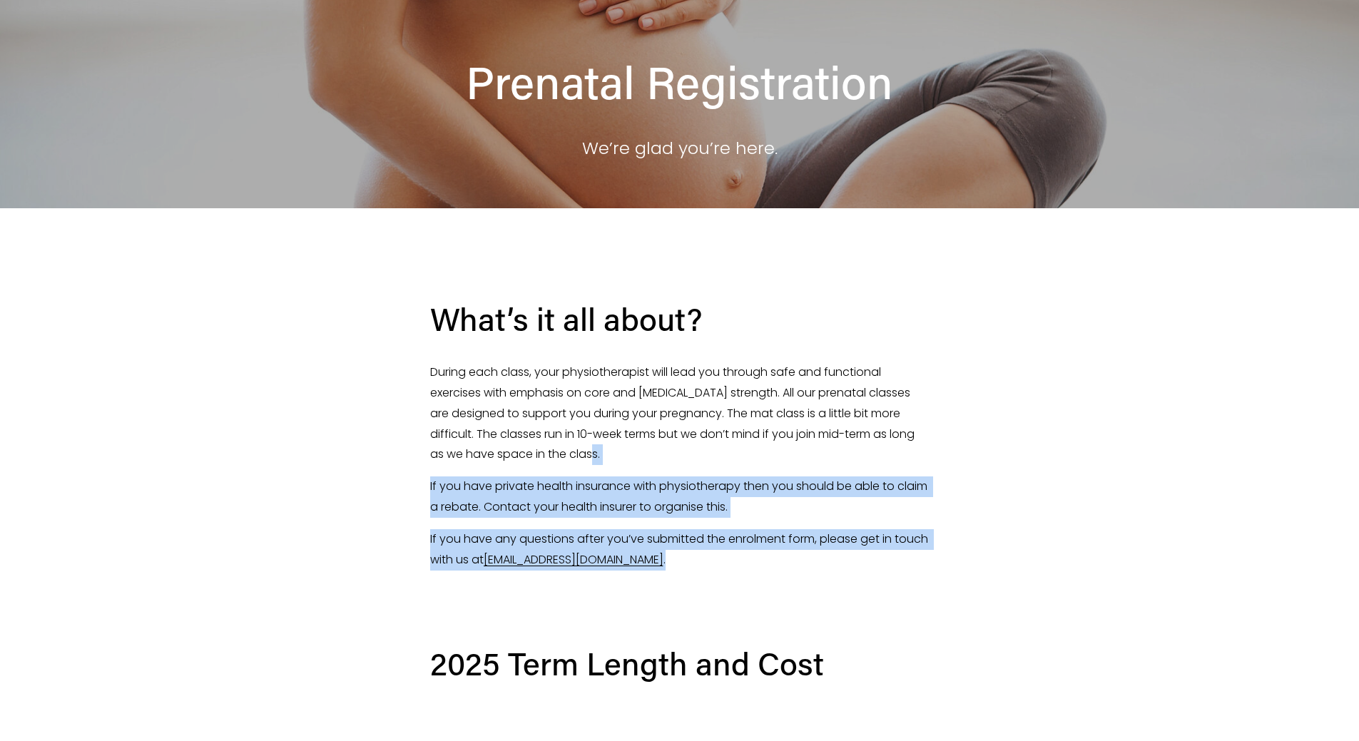
drag, startPoint x: 754, startPoint y: 455, endPoint x: 810, endPoint y: 557, distance: 117.2
click at [810, 557] on div "What’s it all about? During each class, your physiotherapist will lead you thro…" at bounding box center [680, 434] width 500 height 272
click at [810, 558] on p "If you have any questions after you’ve submitted the enrolment form, please get…" at bounding box center [680, 550] width 500 height 41
click at [843, 456] on p "During each class, your physiotherapist will lead you through safe and function…" at bounding box center [680, 414] width 500 height 103
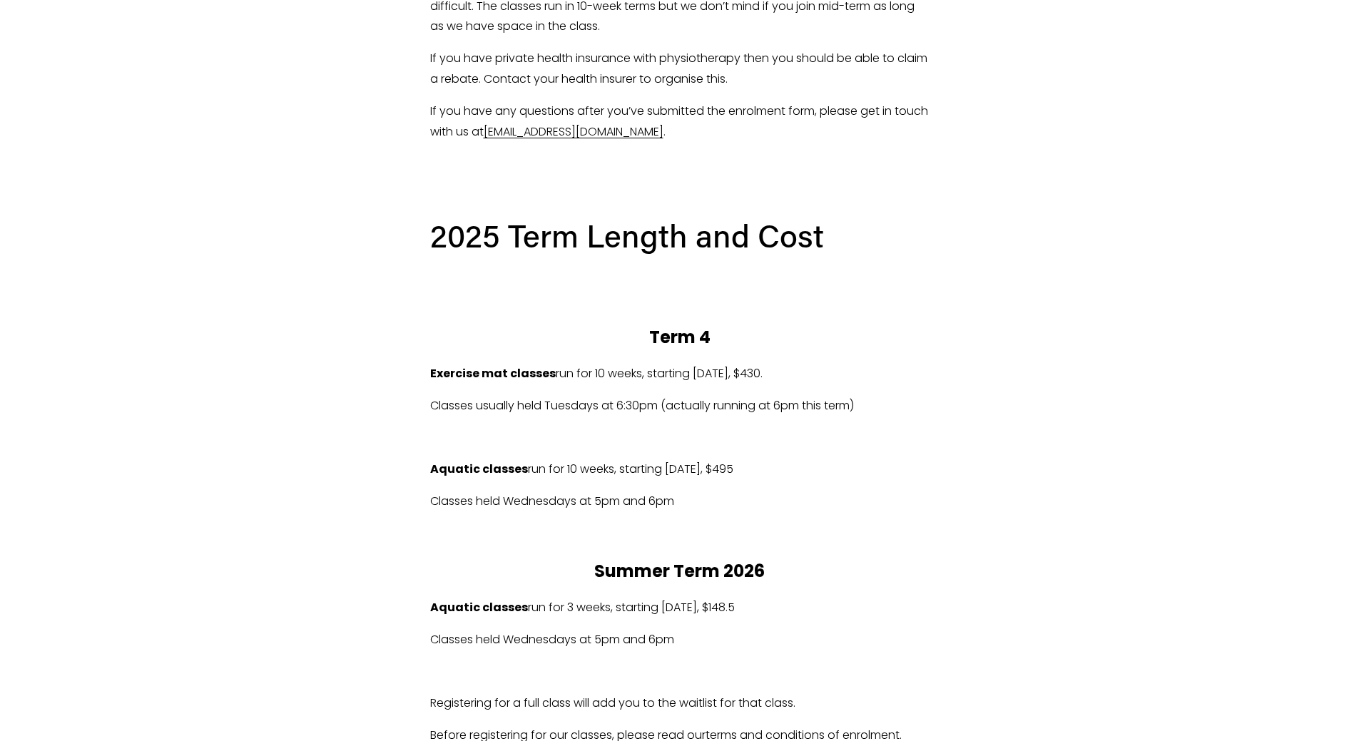
scroll to position [785, 0]
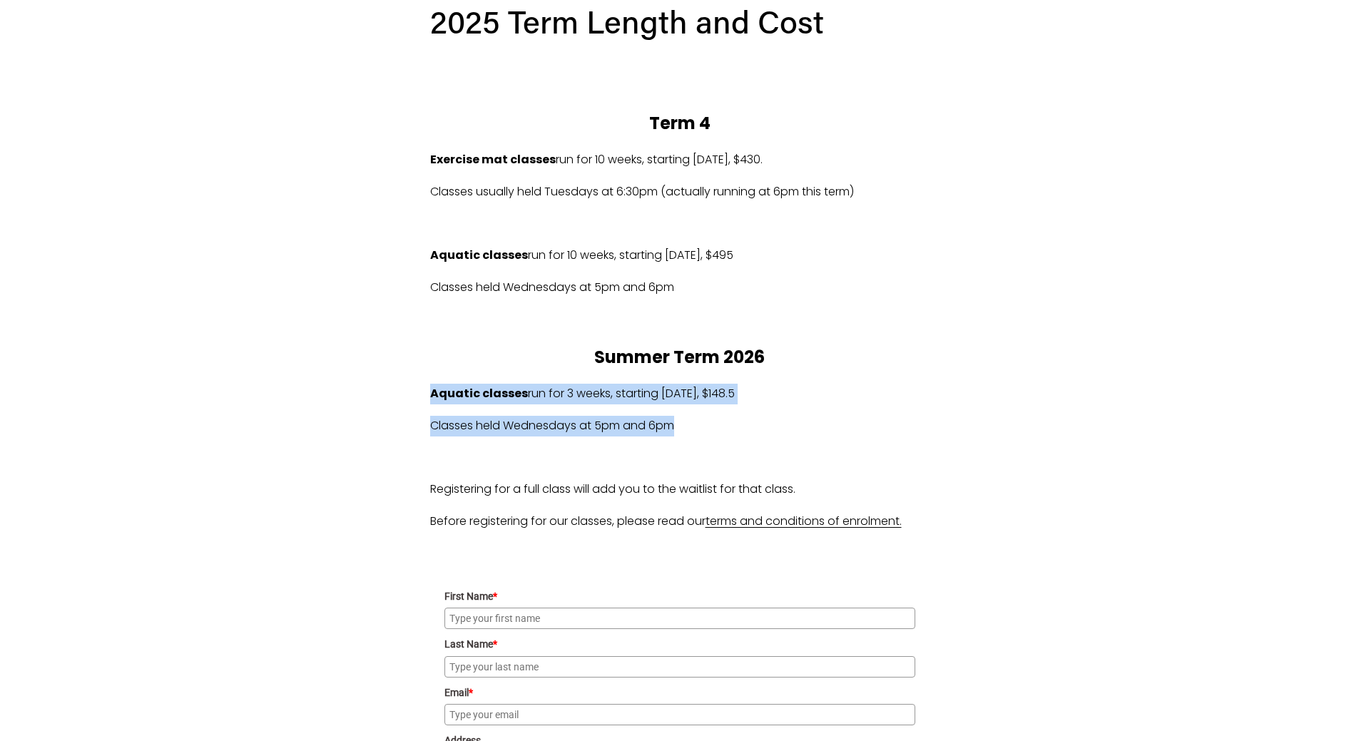
drag, startPoint x: 856, startPoint y: 405, endPoint x: 426, endPoint y: 380, distance: 430.4
click at [426, 380] on div "2025 Term Length and Cost Term 4 Exercise mat classes run for 10 weeks, startin…" at bounding box center [680, 267] width 524 height 556
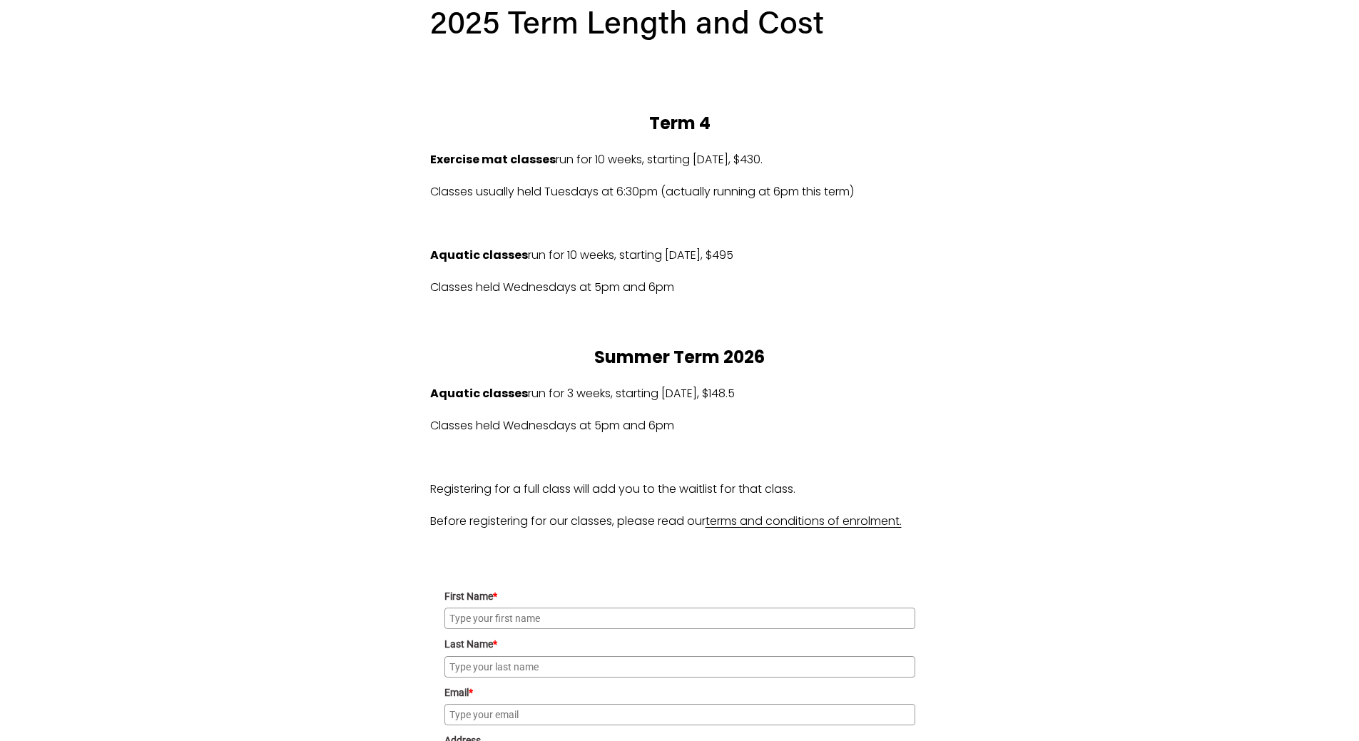
drag, startPoint x: 803, startPoint y: 388, endPoint x: 566, endPoint y: 395, distance: 237.0
click at [566, 395] on p "Aquatic classes run for 3 weeks, starting Wed 14/01/2026, $148.5" at bounding box center [680, 394] width 500 height 21
drag, startPoint x: 789, startPoint y: 394, endPoint x: 385, endPoint y: 386, distance: 404.7
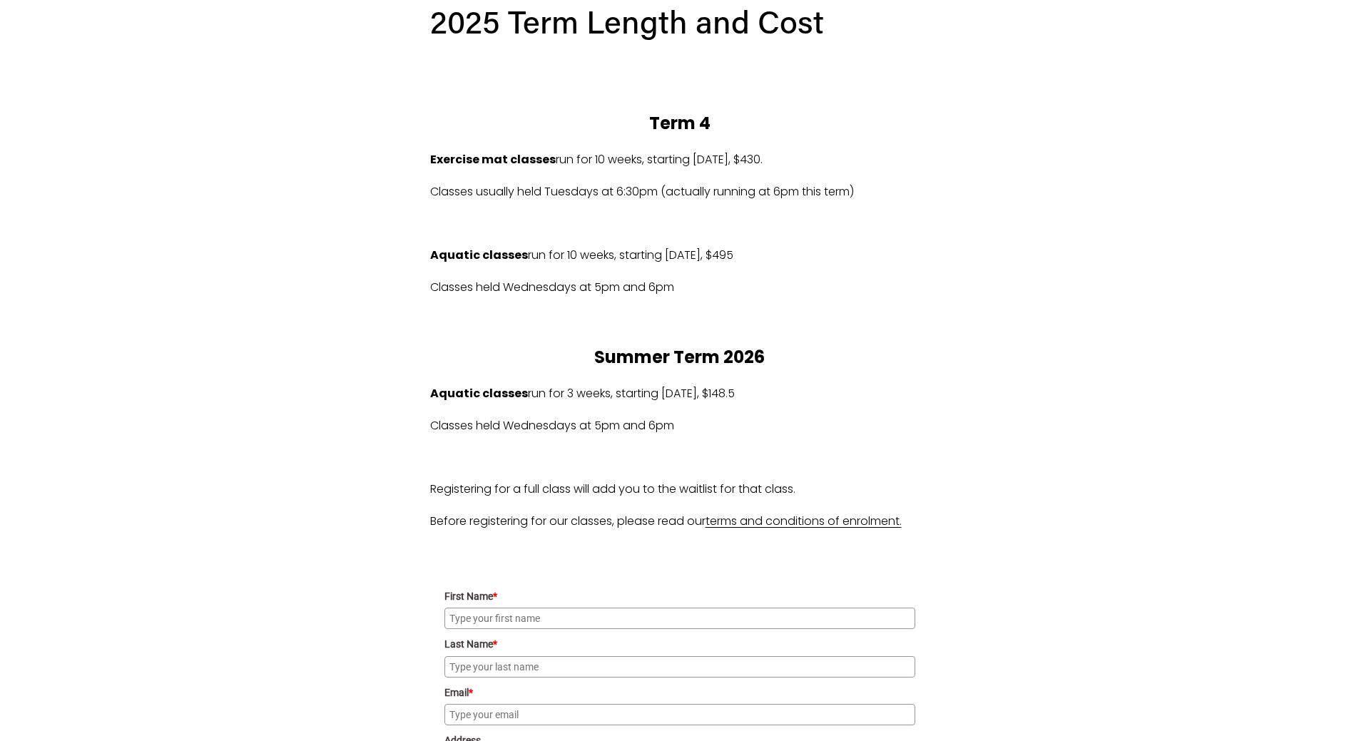
click at [729, 382] on div "2025 Term Length and Cost Term 4 Exercise mat classes run for 10 weeks, startin…" at bounding box center [680, 267] width 500 height 532
click at [917, 350] on p "Summer Term 2026" at bounding box center [680, 357] width 500 height 31
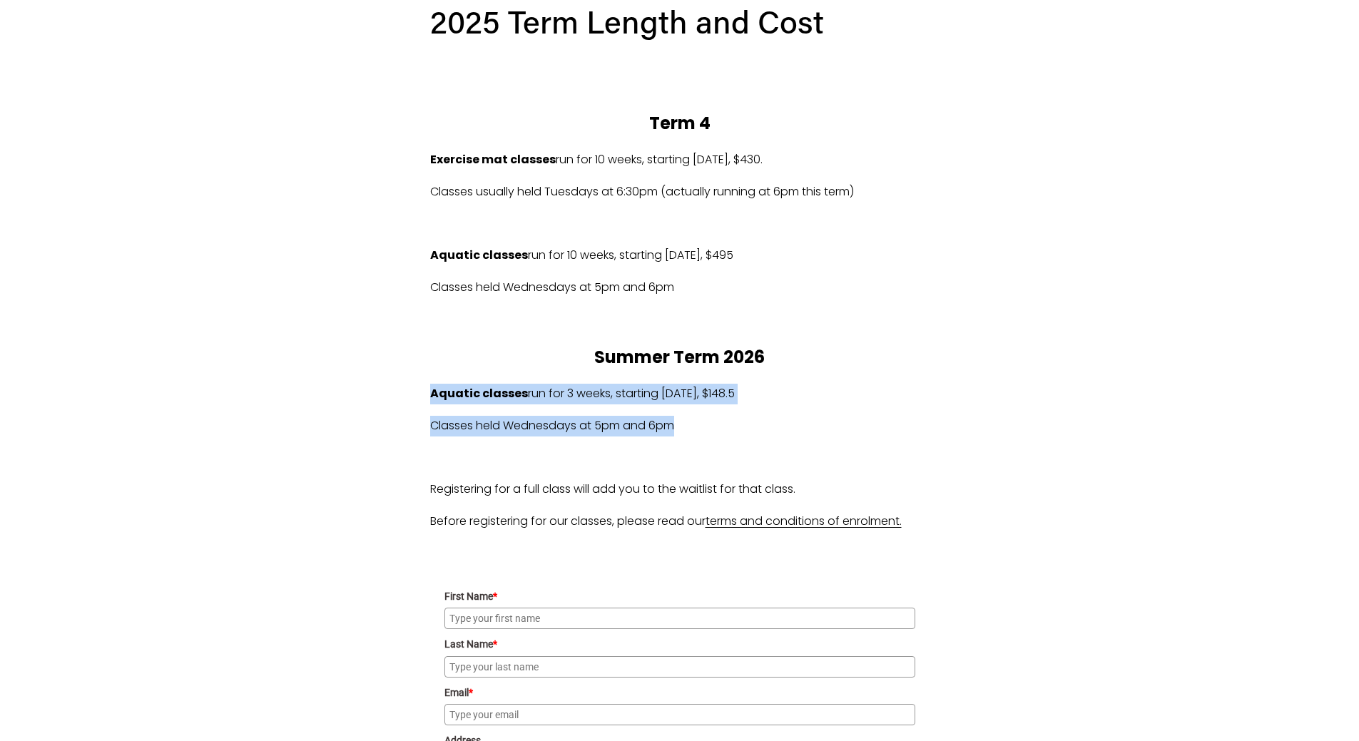
drag, startPoint x: 747, startPoint y: 432, endPoint x: 360, endPoint y: 377, distance: 390.7
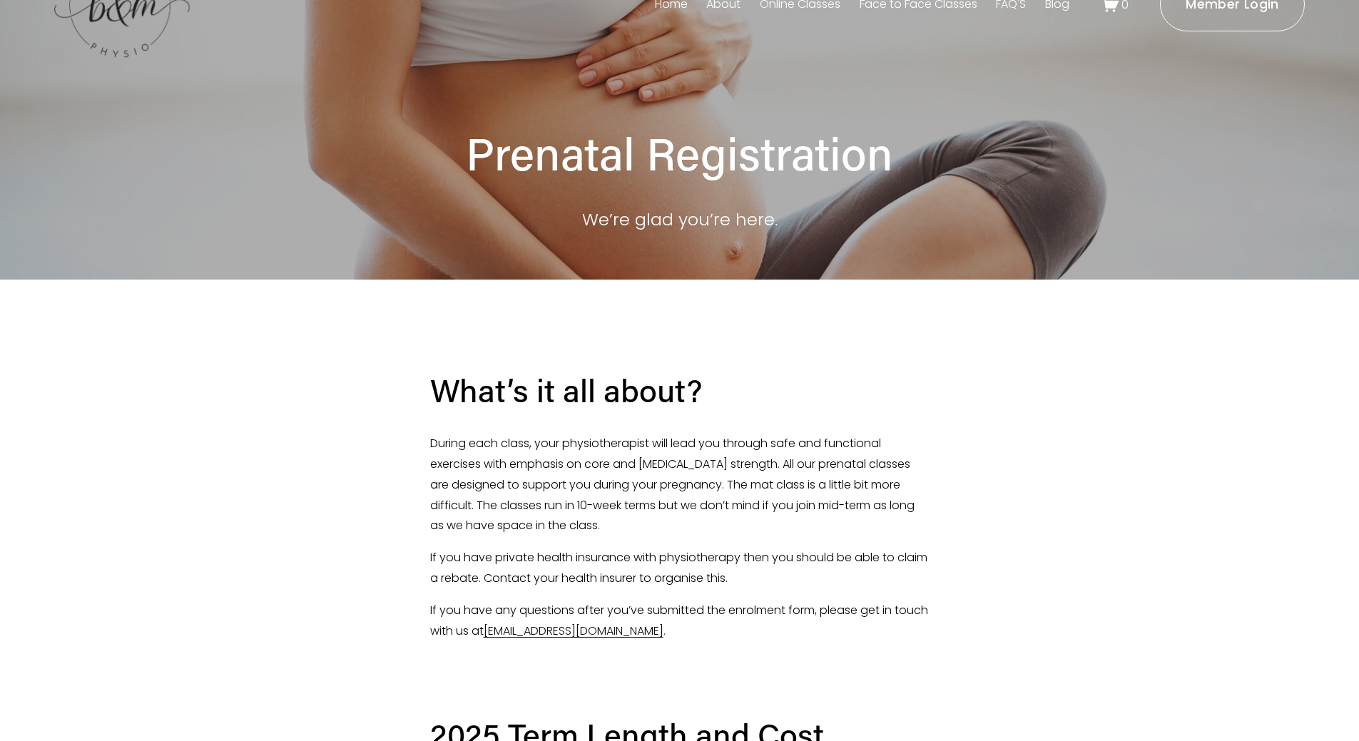
scroll to position [0, 0]
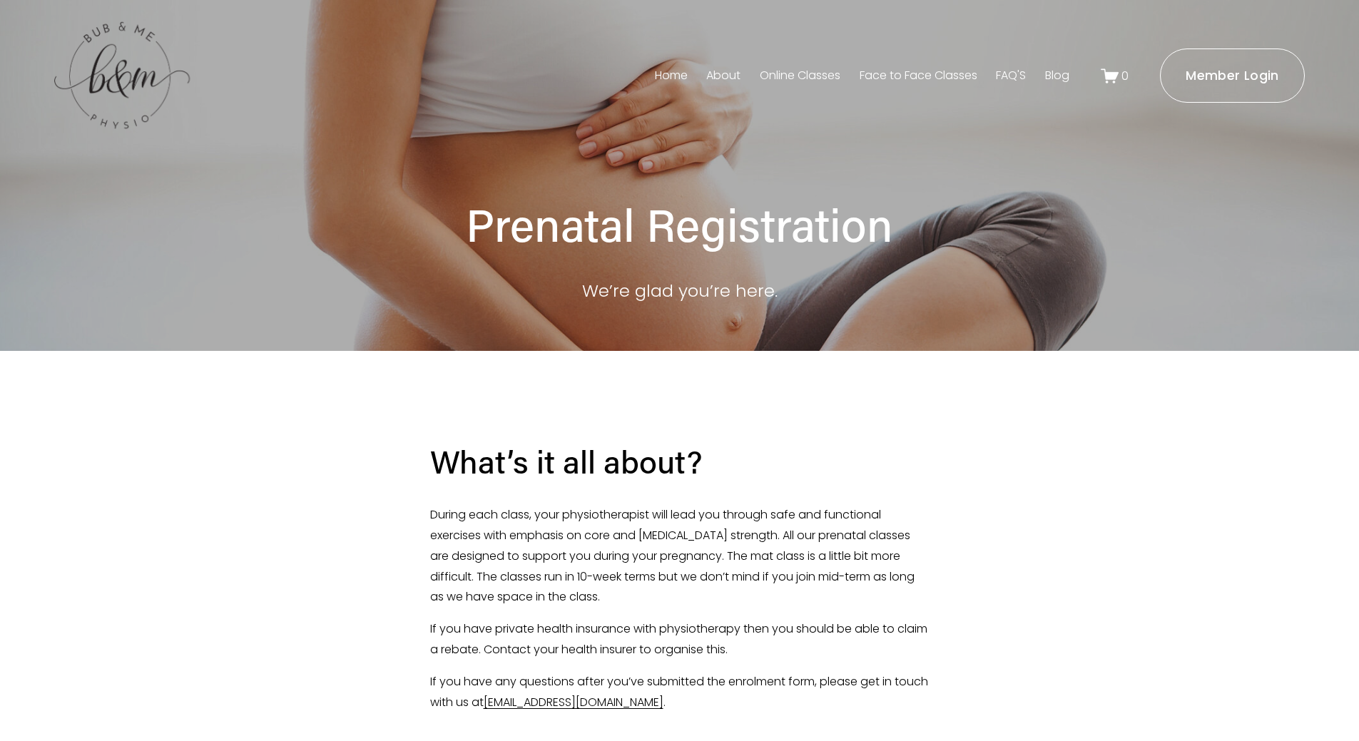
click at [721, 73] on link "About" at bounding box center [723, 75] width 34 height 23
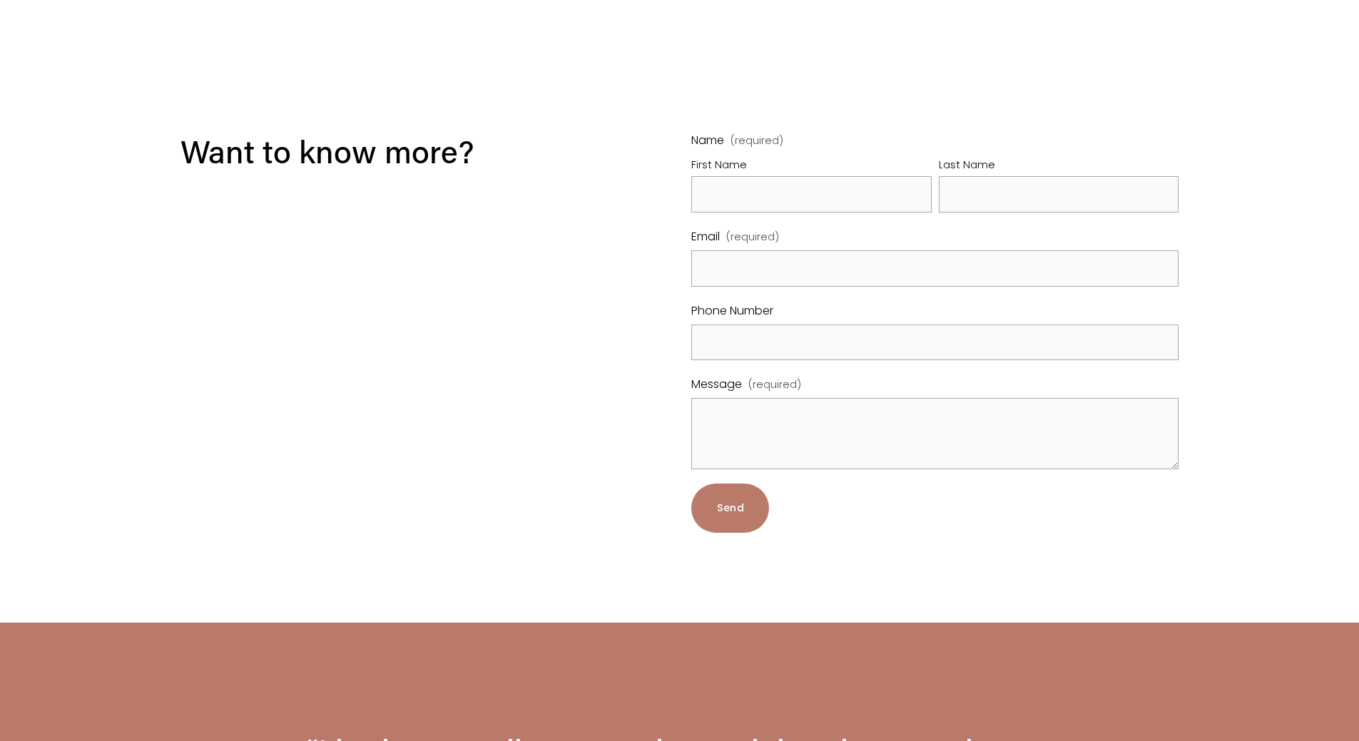
scroll to position [4250, 0]
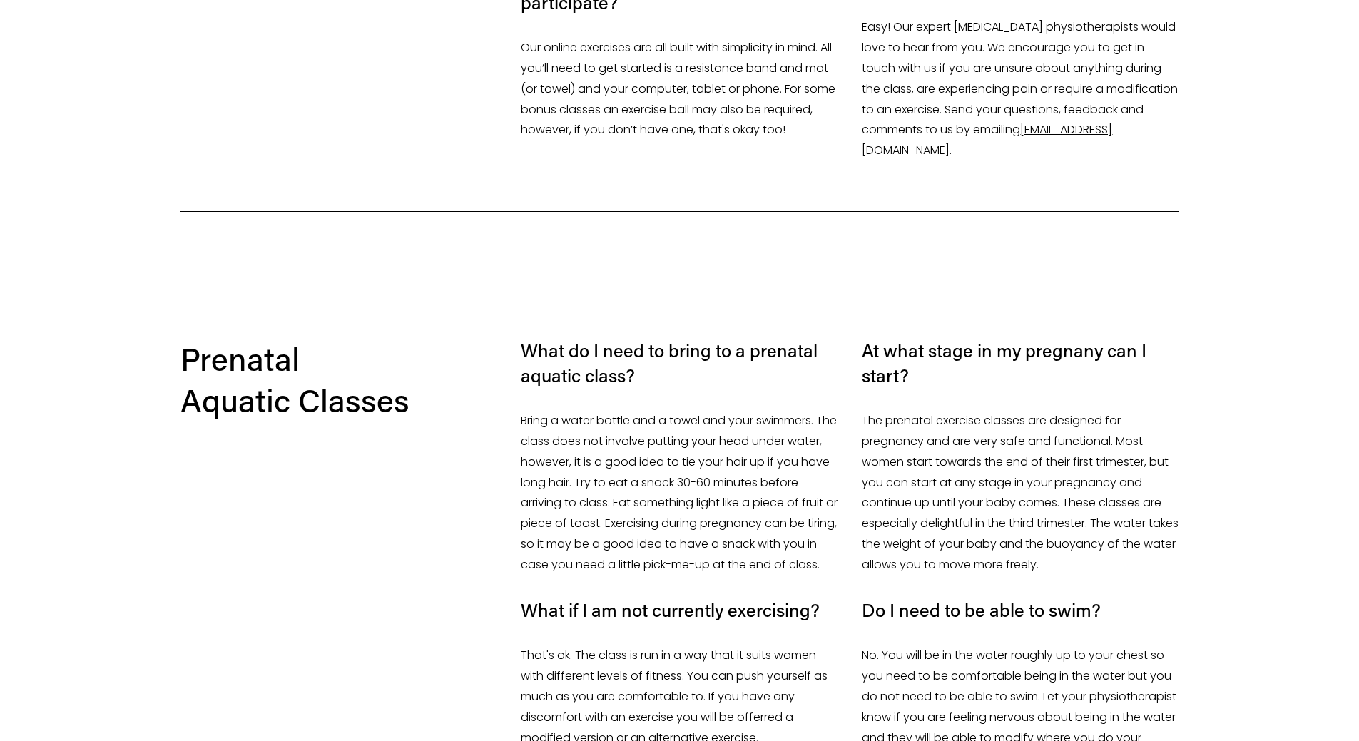
scroll to position [999, 0]
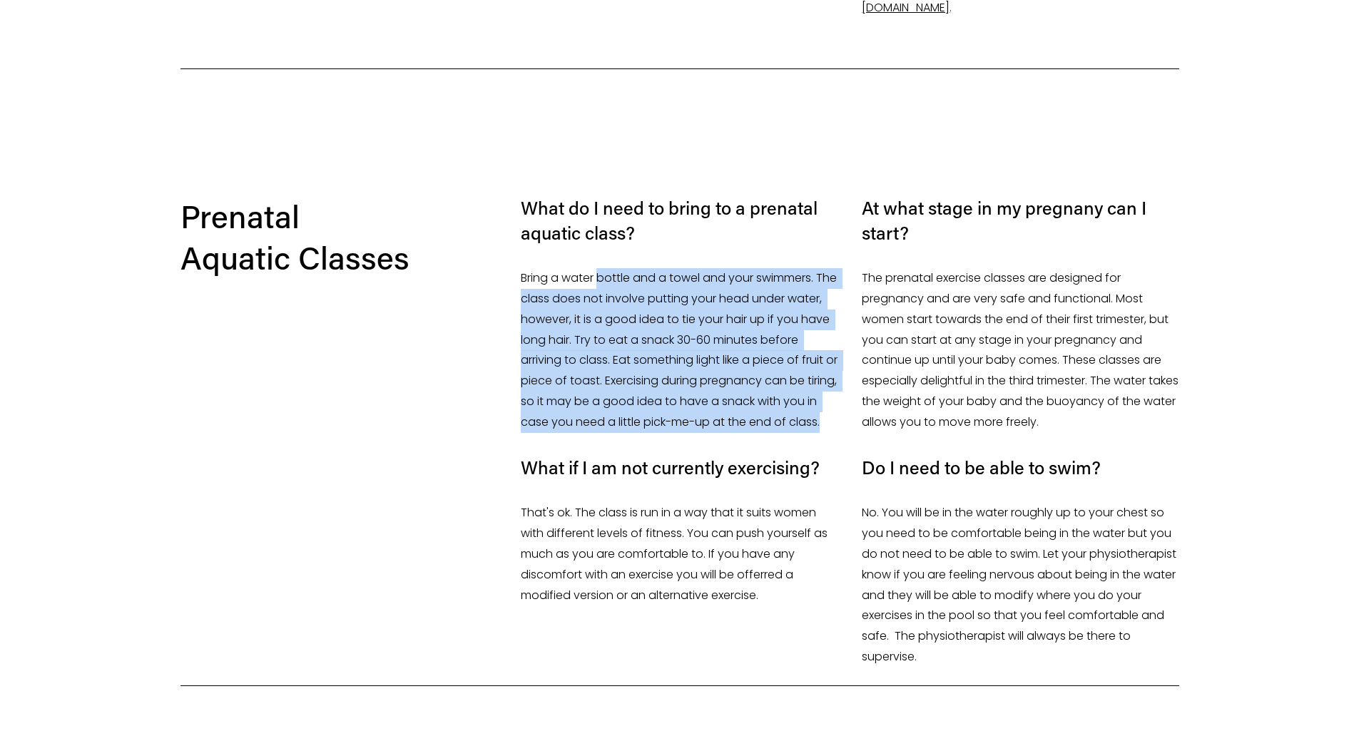
drag, startPoint x: 600, startPoint y: 245, endPoint x: 629, endPoint y: 419, distance: 176.4
click at [629, 419] on div "What do I need to bring to a prenatal aquatic class? Bring a water bottle and a…" at bounding box center [679, 417] width 317 height 442
click at [629, 419] on p "Bring a water bottle and a towel and your swimmers. The class does not involve …" at bounding box center [679, 350] width 317 height 164
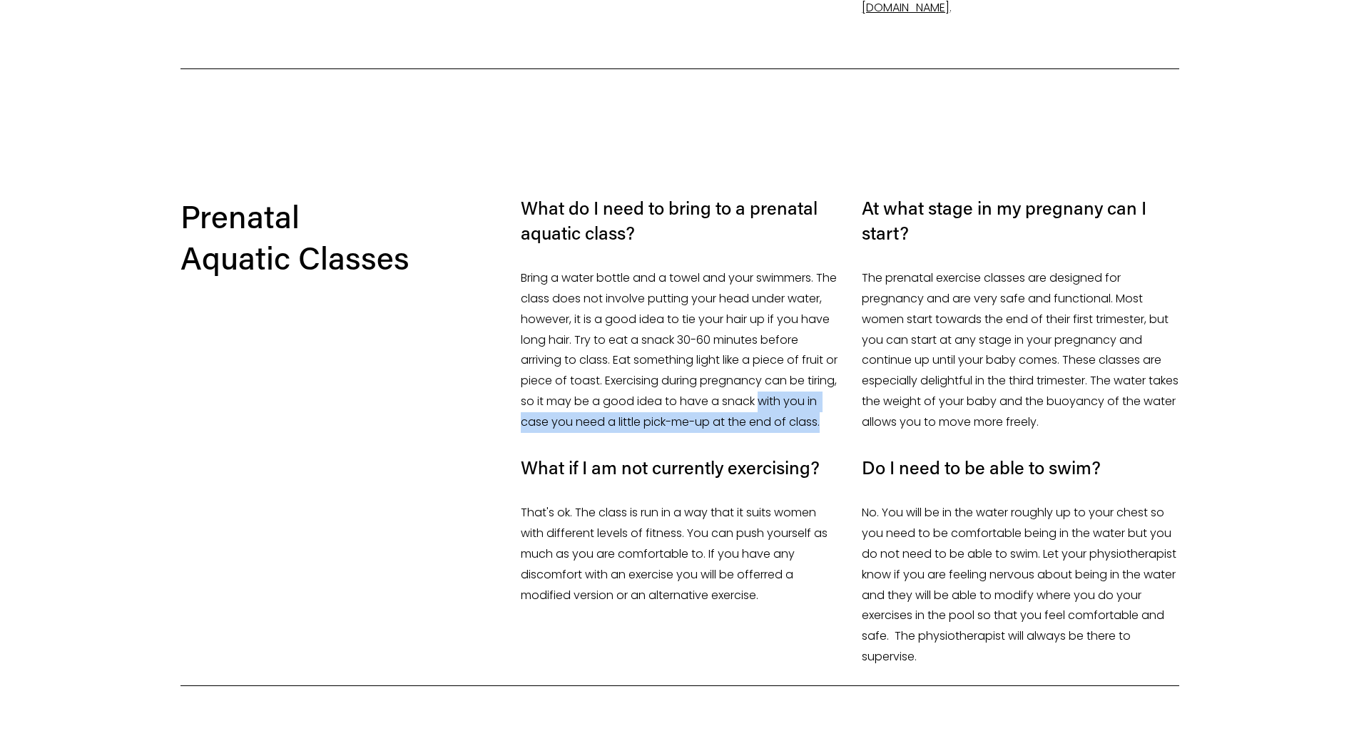
drag, startPoint x: 607, startPoint y: 407, endPoint x: 517, endPoint y: 398, distance: 91.1
click at [517, 398] on div "What do I need to bring to a prenatal aquatic class? Bring a water bottle and a…" at bounding box center [679, 417] width 341 height 442
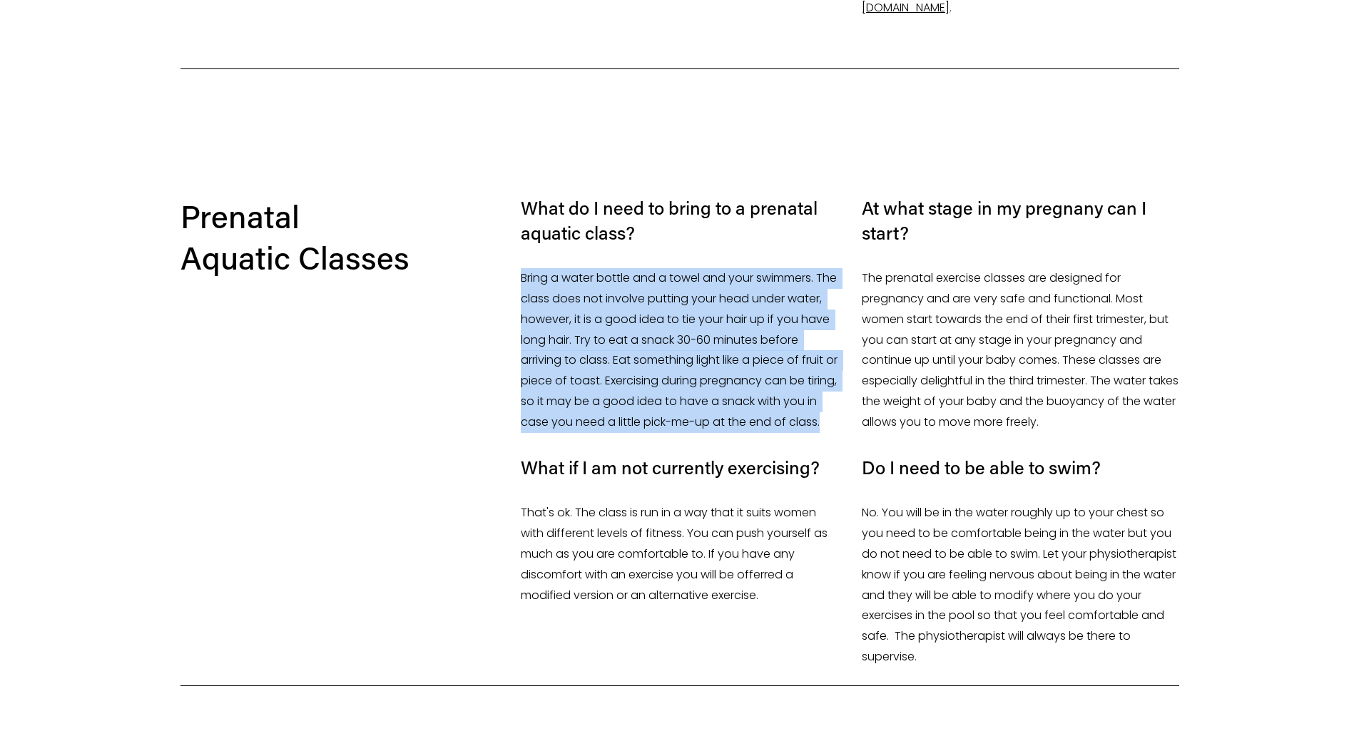
drag, startPoint x: 616, startPoint y: 424, endPoint x: 520, endPoint y: 245, distance: 203.0
click at [520, 245] on div "What do I need to bring to a prenatal aquatic class? Bring a water bottle and a…" at bounding box center [679, 417] width 341 height 442
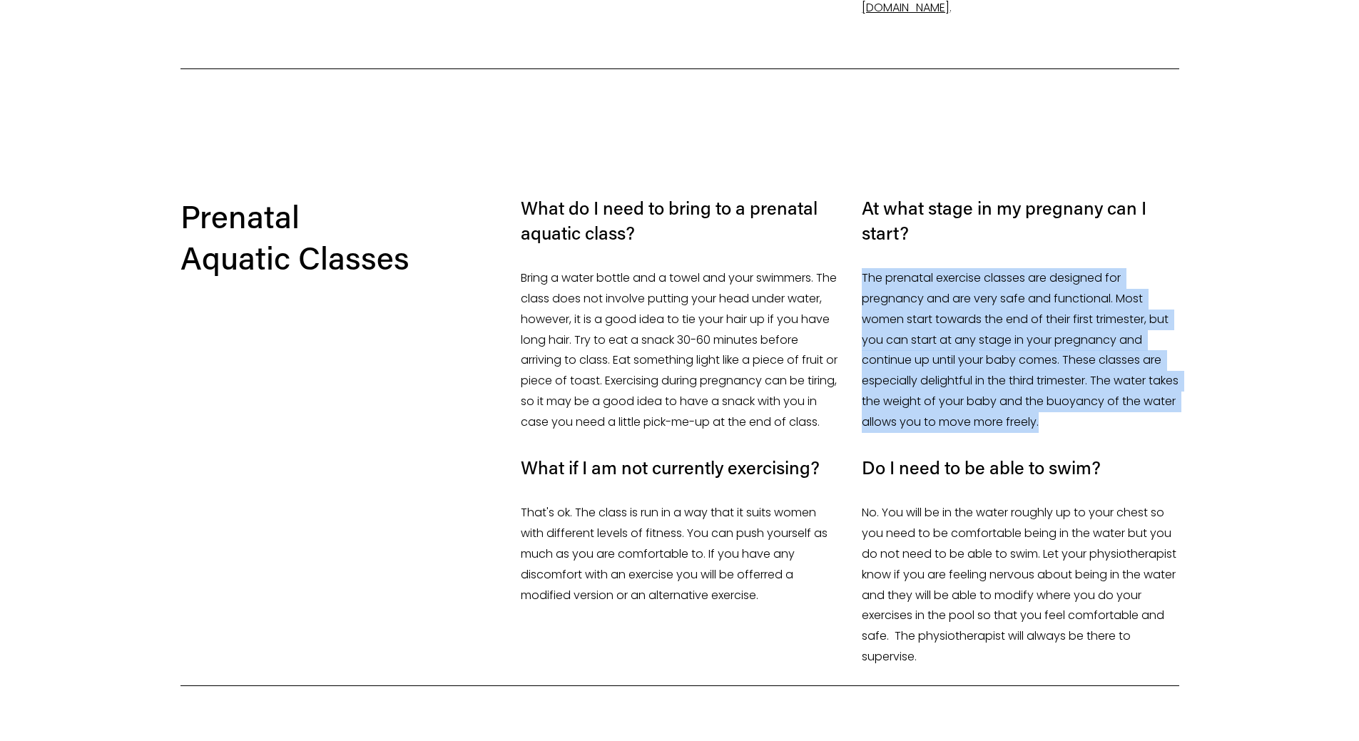
drag, startPoint x: 1090, startPoint y: 403, endPoint x: 858, endPoint y: 259, distance: 273.1
click at [858, 259] on div "At what stage in my pregnany can I start? The prenatal exercise classes are des…" at bounding box center [1020, 432] width 341 height 472
drag, startPoint x: 1013, startPoint y: 265, endPoint x: 1190, endPoint y: 402, distance: 223.4
click at [1190, 402] on div "At what stage in my pregnany can I start? The prenatal exercise classes are des…" at bounding box center [1020, 432] width 341 height 472
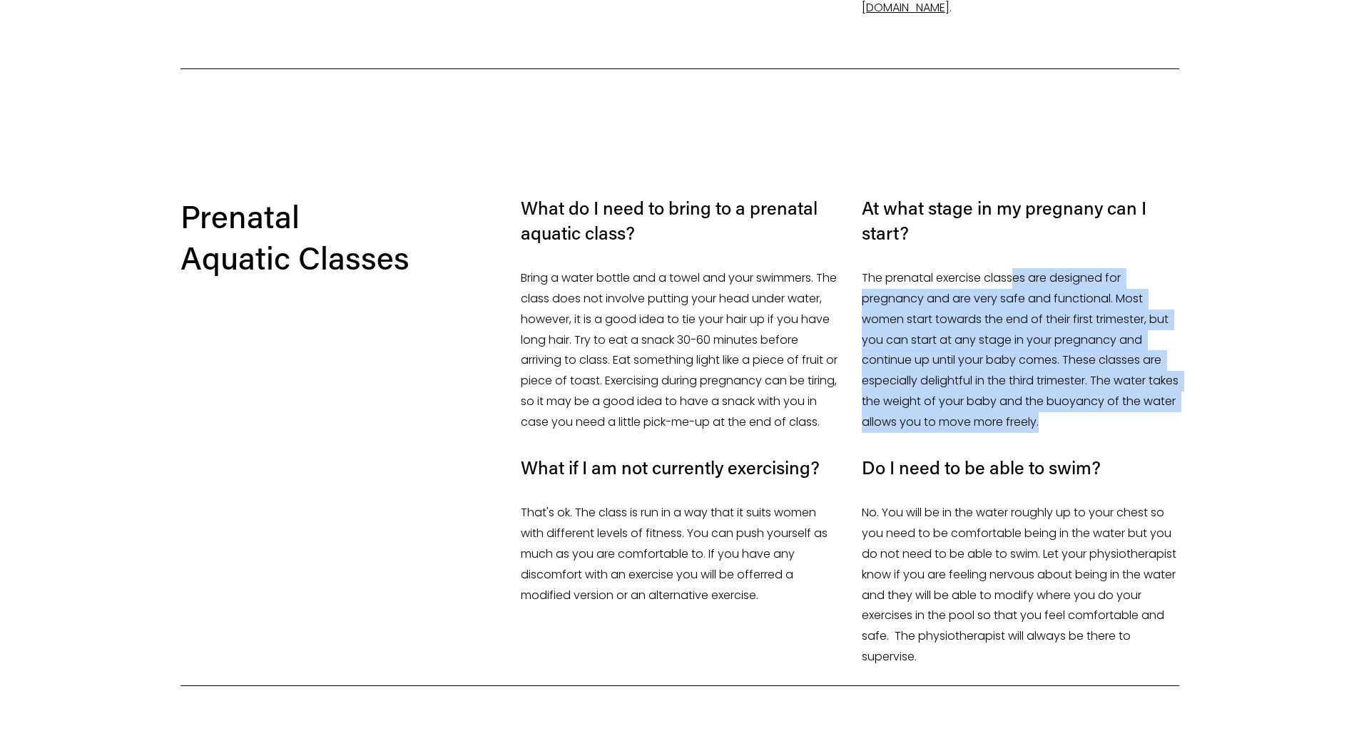
click at [1190, 402] on div "At what stage in my pregnany can I start? The prenatal exercise classes are des…" at bounding box center [1020, 432] width 341 height 472
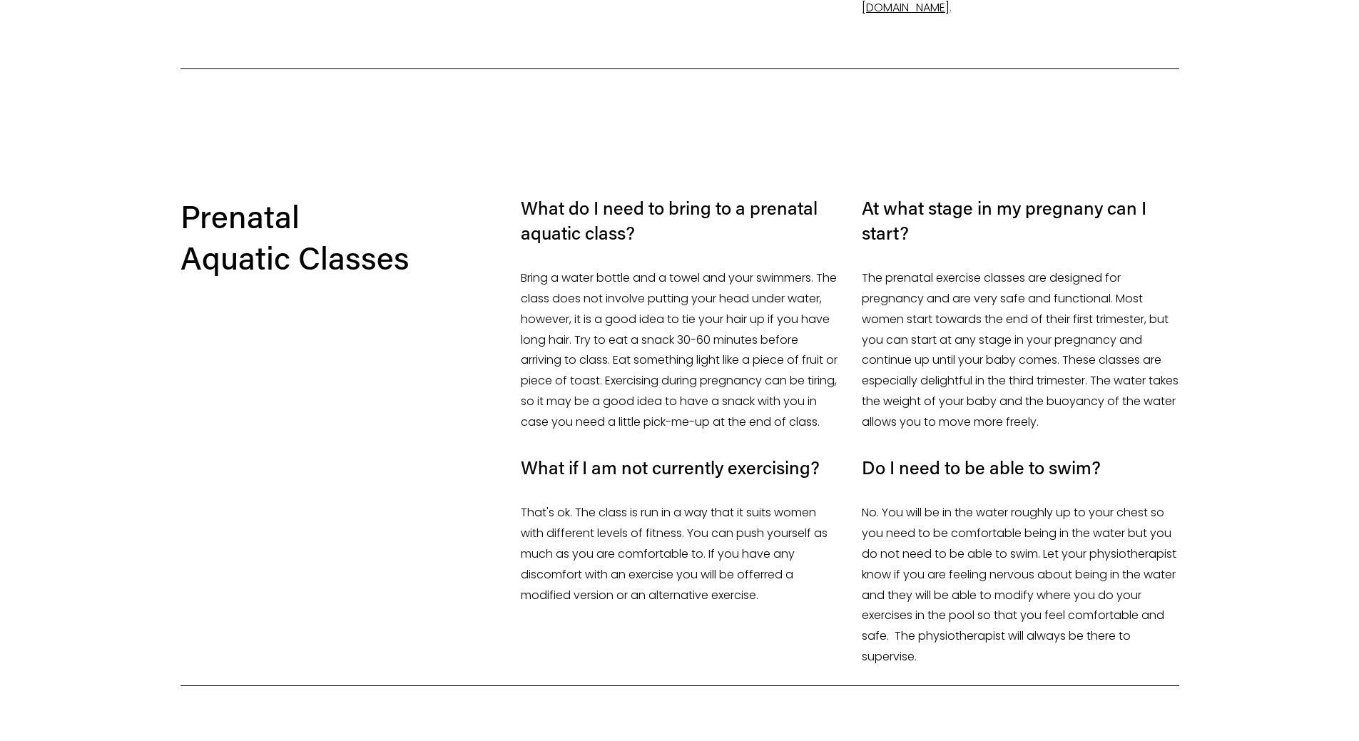
drag, startPoint x: 939, startPoint y: 644, endPoint x: 853, endPoint y: 492, distance: 174.5
click at [853, 492] on div "At what stage in my pregnany can I start? The prenatal exercise classes are des…" at bounding box center [1020, 432] width 341 height 472
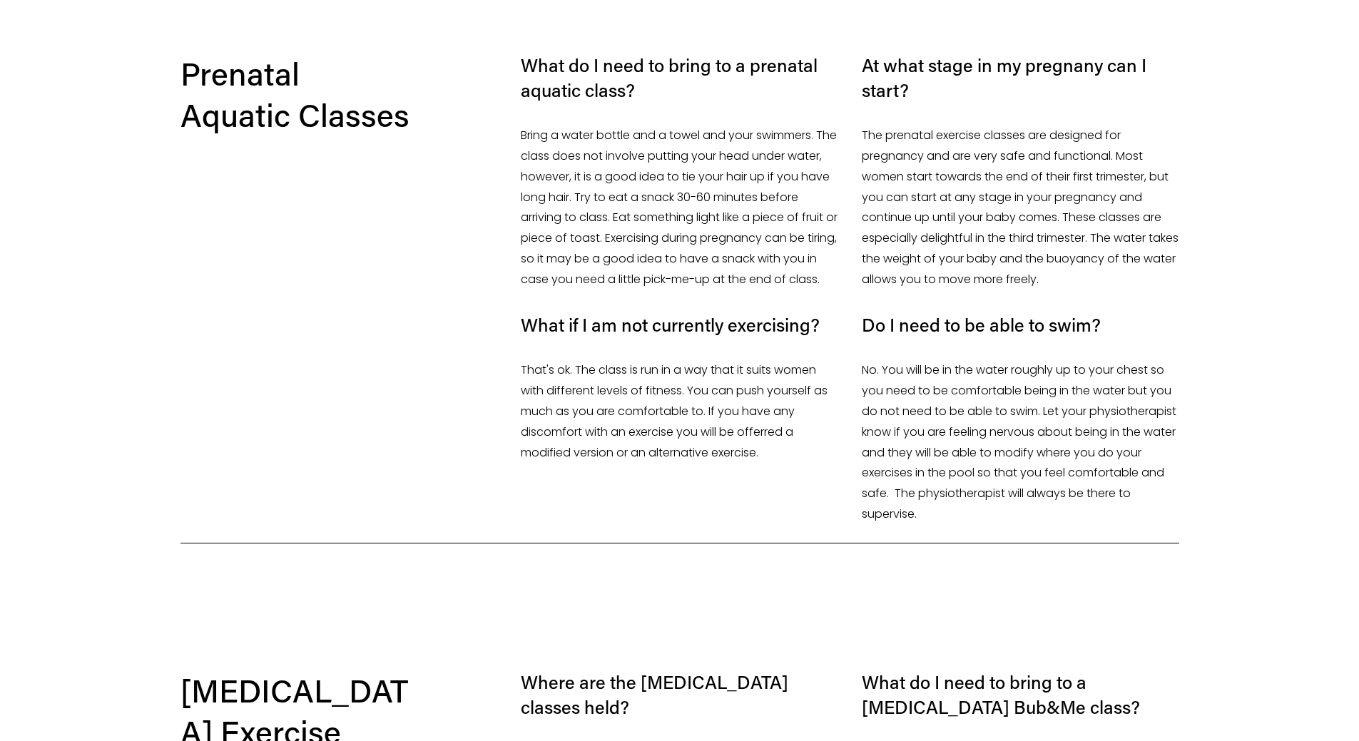
scroll to position [1570, 0]
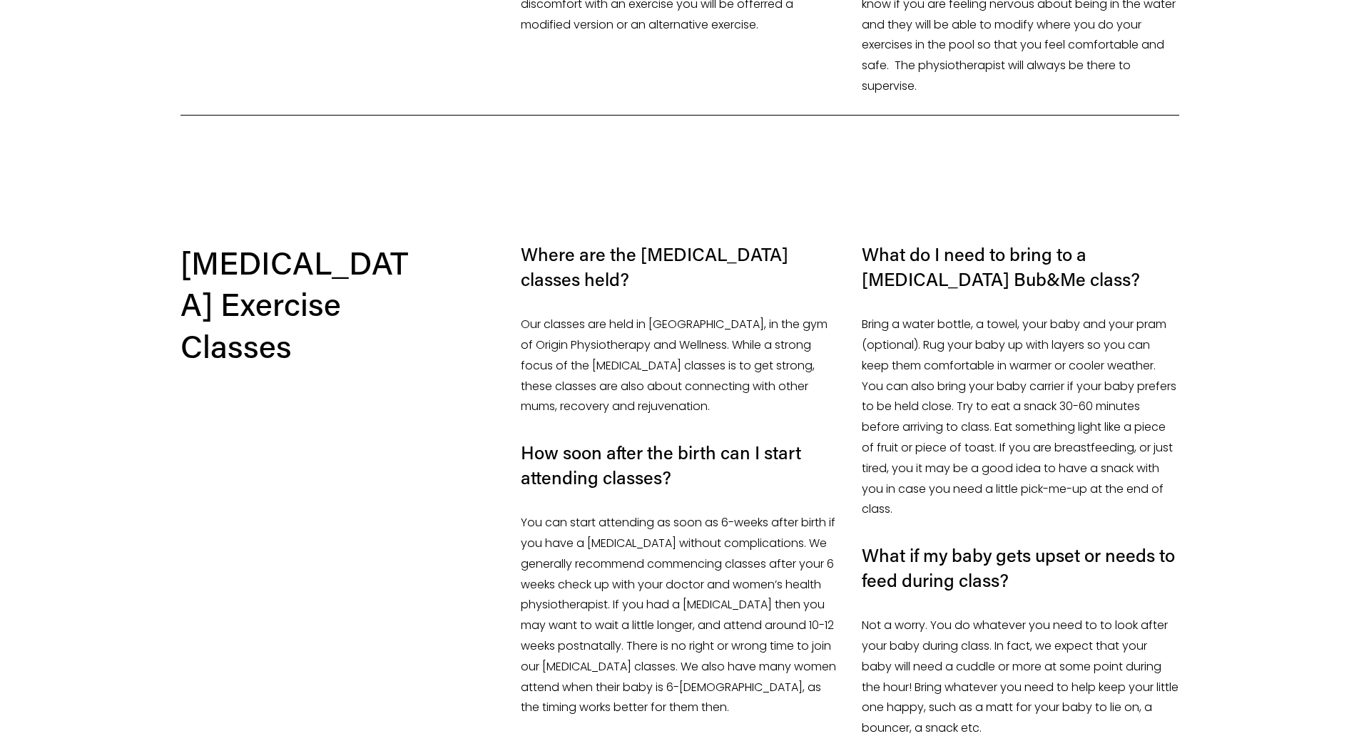
drag, startPoint x: 1050, startPoint y: 487, endPoint x: 861, endPoint y: 447, distance: 193.1
click at [861, 447] on div "What do I need to bring to a [MEDICAL_DATA] Bub&Me class? Bring a water bottle,…" at bounding box center [1020, 490] width 341 height 497
click at [861, 449] on div "What do I need to bring to a [MEDICAL_DATA] Bub&Me class? Bring a water bottle,…" at bounding box center [1020, 490] width 341 height 497
click at [1009, 477] on p "Bring a water bottle, a towel, your baby and your pram (optional). Rug your bab…" at bounding box center [1020, 418] width 317 height 206
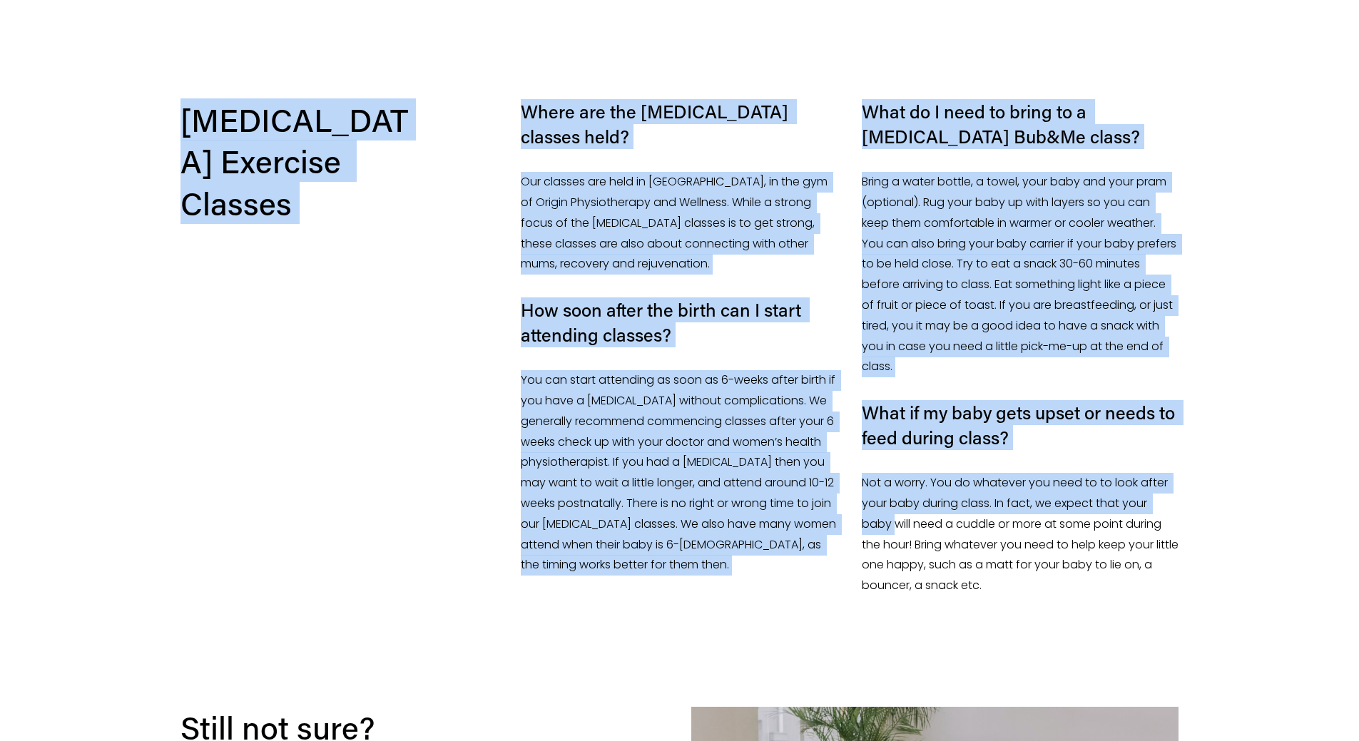
drag, startPoint x: 1007, startPoint y: 577, endPoint x: 897, endPoint y: 512, distance: 127.7
click at [897, 512] on section "[MEDICAL_DATA] Exercise Classes Where are the [MEDICAL_DATA] classes held? Our …" at bounding box center [679, 353] width 1359 height 617
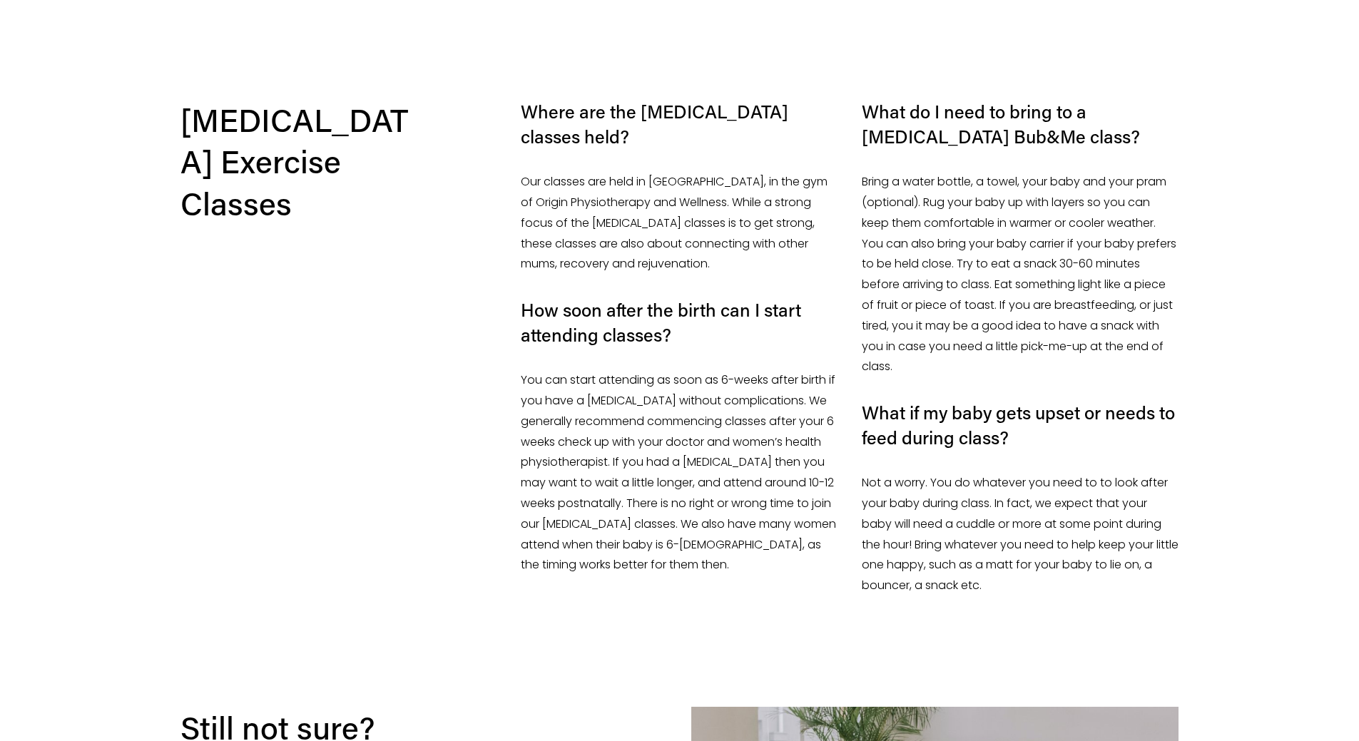
click at [1055, 570] on p "Not a worry. You do whatever you need to to look after your baby during class. …" at bounding box center [1020, 534] width 317 height 123
drag, startPoint x: 1035, startPoint y: 576, endPoint x: 971, endPoint y: 448, distance: 143.3
click at [971, 448] on div "What do I need to bring to a [MEDICAL_DATA] Bub&Me class? Bring a water bottle,…" at bounding box center [1020, 347] width 317 height 497
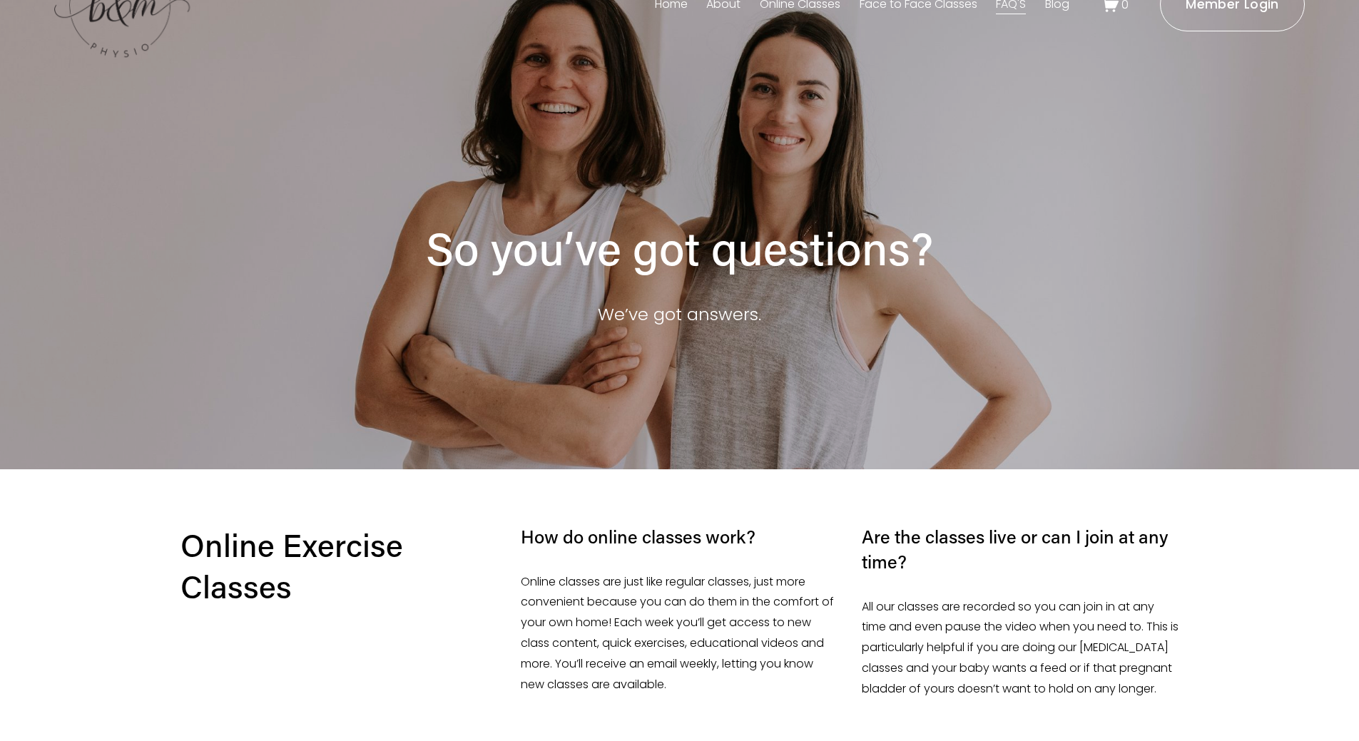
scroll to position [0, 0]
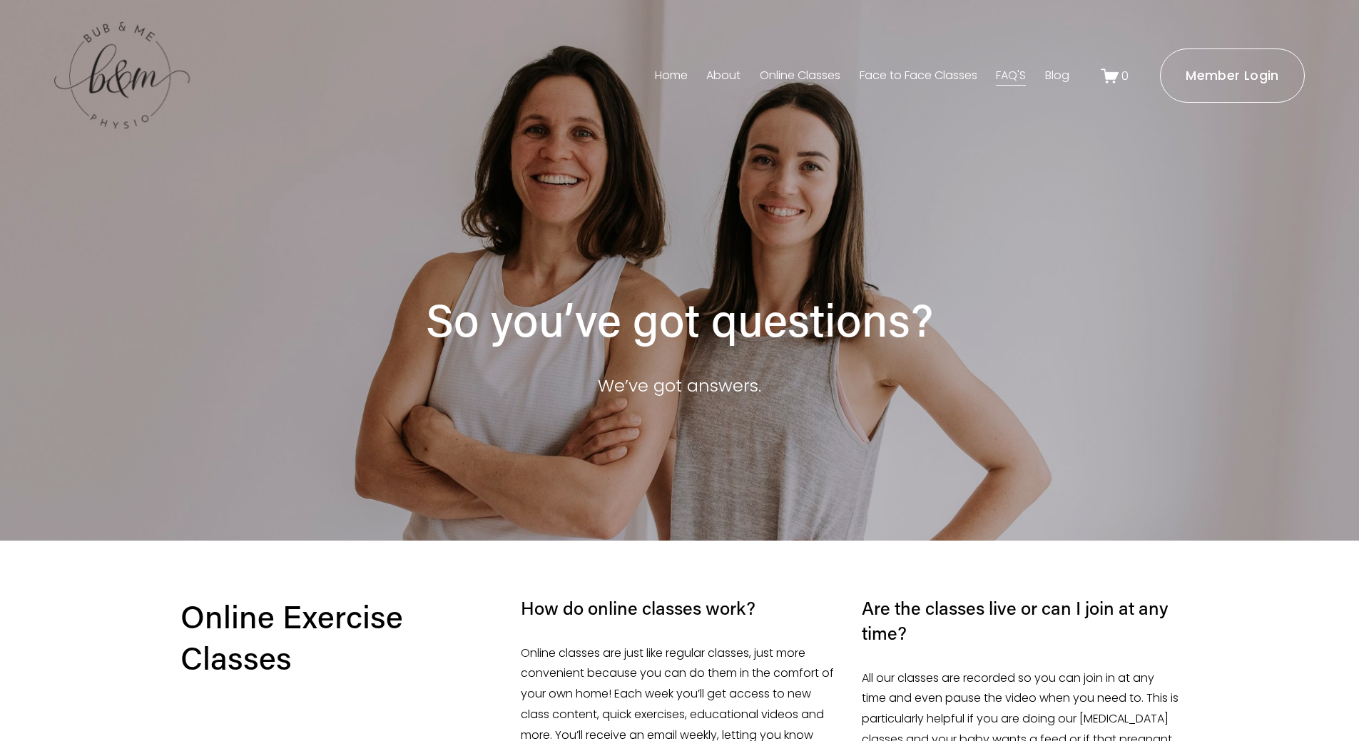
click at [894, 74] on link "Face to Face Classes" at bounding box center [919, 75] width 118 height 23
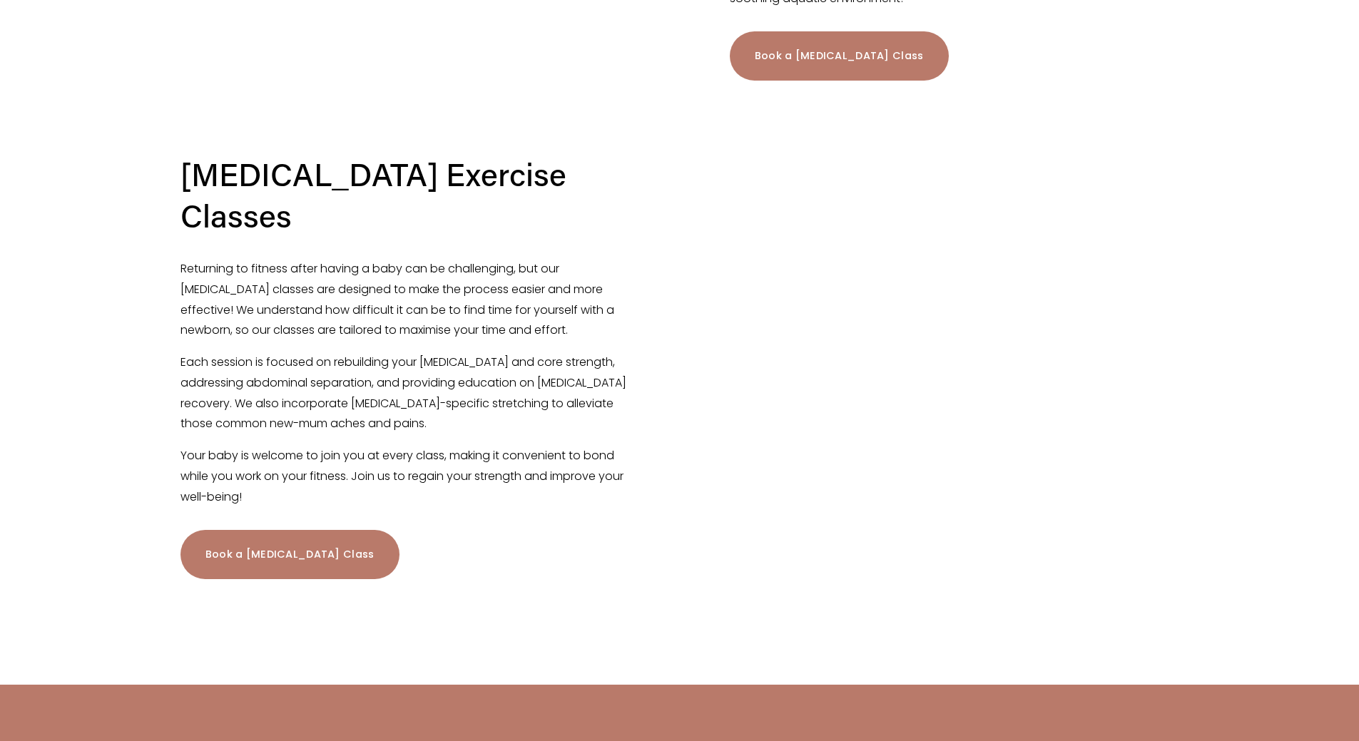
scroll to position [1927, 0]
